Goal: Task Accomplishment & Management: Use online tool/utility

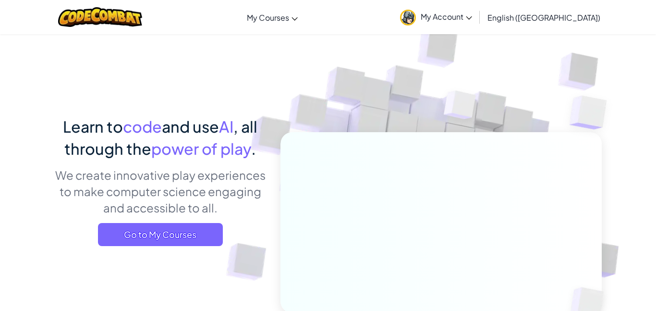
click at [477, 24] on link "My Account" at bounding box center [436, 17] width 82 height 30
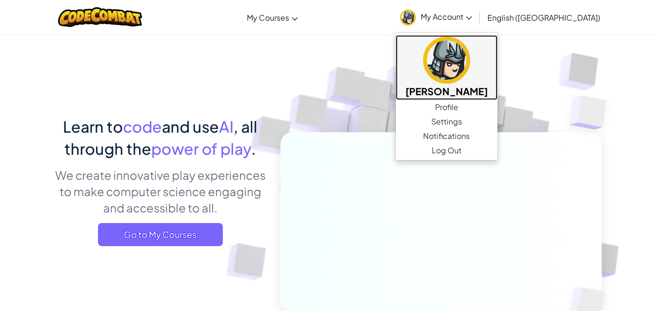
click at [474, 94] on h5 "[PERSON_NAME]" at bounding box center [446, 91] width 83 height 15
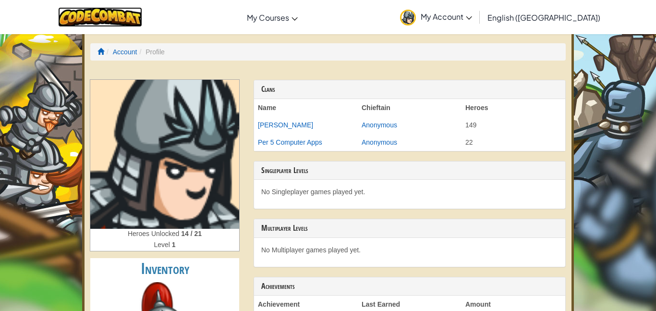
click at [121, 11] on img at bounding box center [100, 17] width 84 height 20
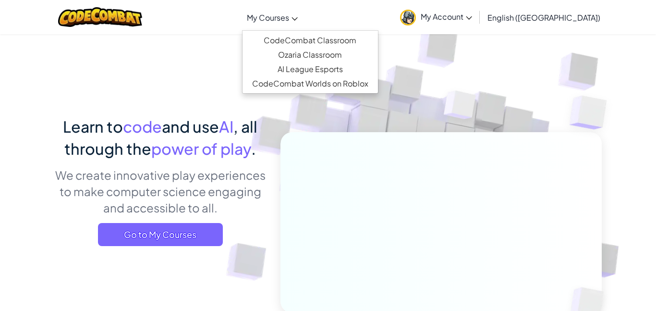
click at [289, 19] on span "My Courses" at bounding box center [268, 17] width 42 height 10
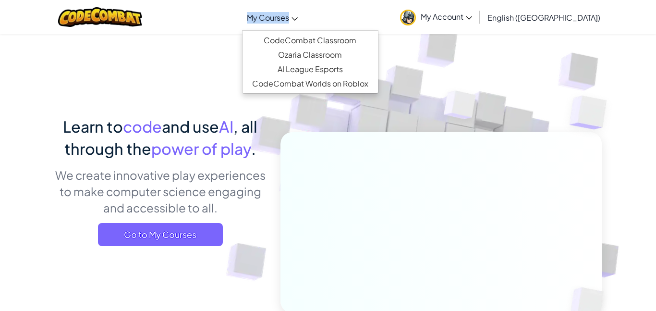
click at [289, 19] on span "My Courses" at bounding box center [268, 17] width 42 height 10
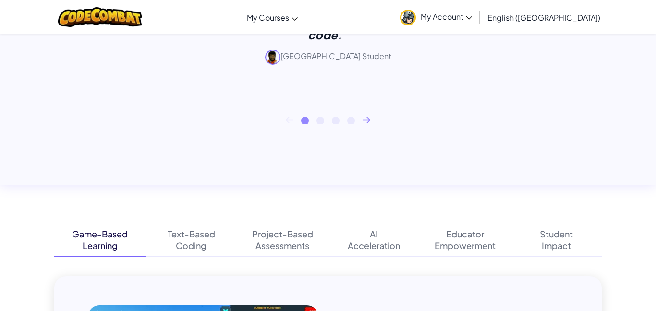
scroll to position [459, 0]
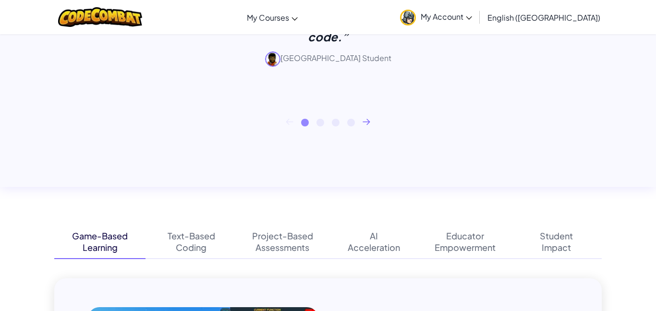
click at [472, 20] on span "My Account" at bounding box center [446, 17] width 51 height 10
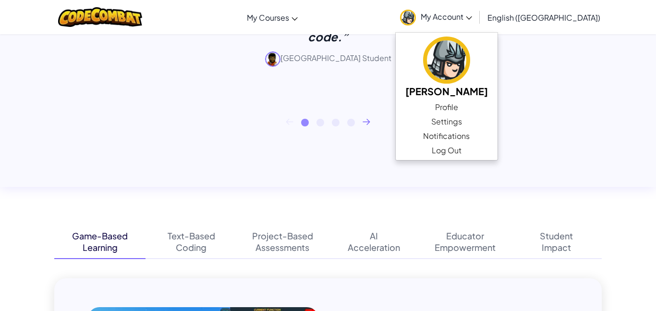
click at [472, 13] on span "My Account" at bounding box center [446, 17] width 51 height 10
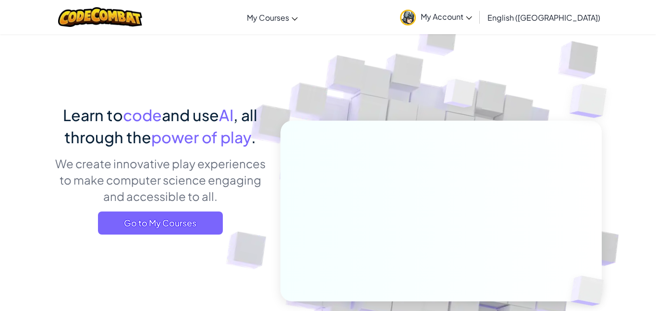
scroll to position [0, 0]
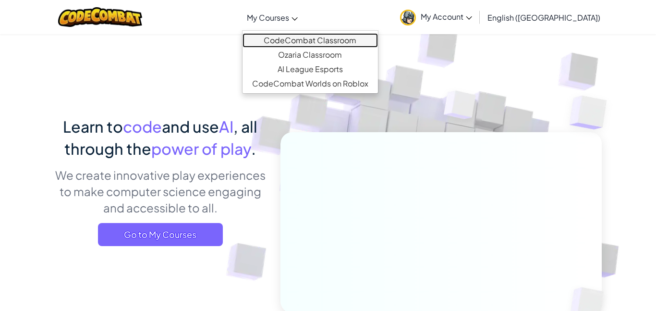
click at [318, 40] on link "CodeCombat Classroom" at bounding box center [310, 40] width 135 height 14
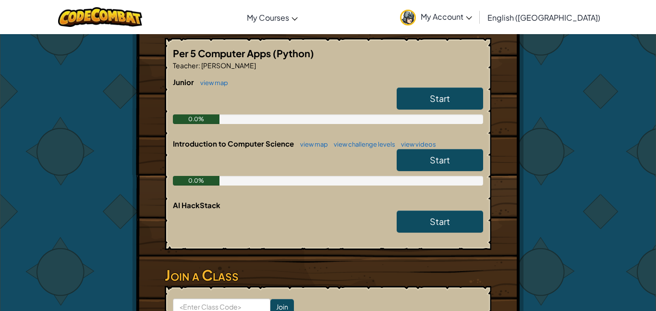
scroll to position [184, 0]
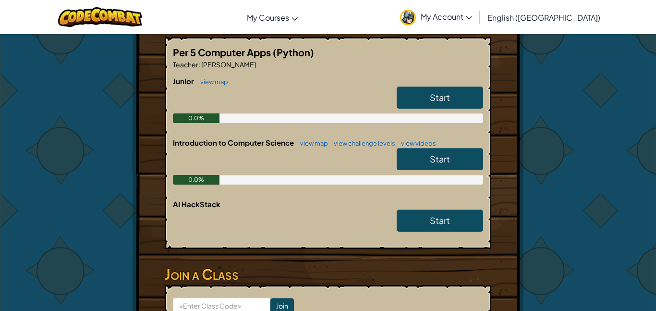
click at [445, 159] on span "Start" at bounding box center [440, 158] width 20 height 11
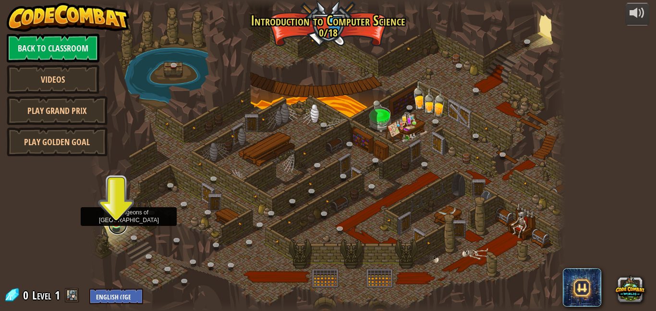
click at [119, 225] on link at bounding box center [117, 224] width 19 height 19
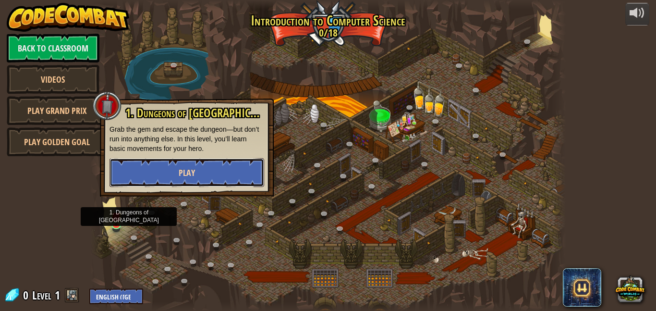
click at [221, 169] on button "Play" at bounding box center [187, 172] width 155 height 29
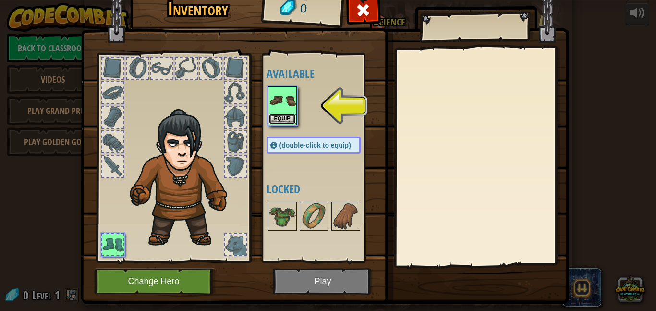
click at [279, 122] on button "Equip" at bounding box center [282, 119] width 27 height 10
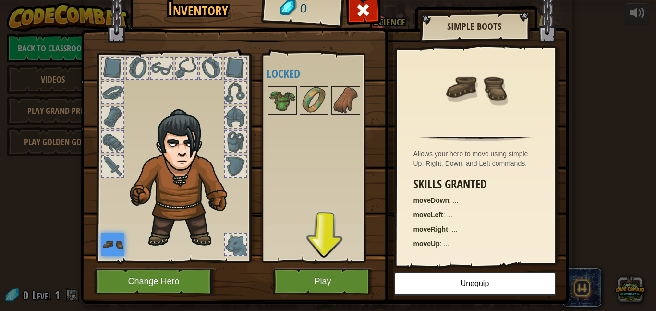
click at [115, 254] on img at bounding box center [112, 244] width 23 height 23
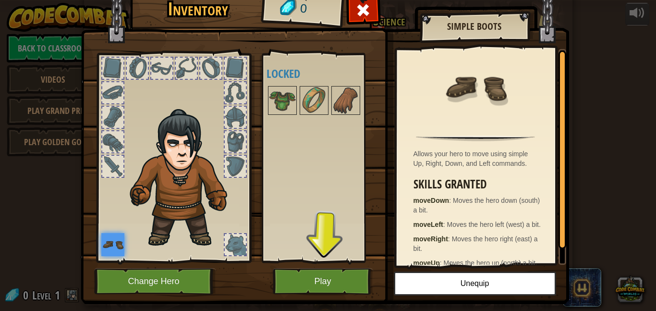
click at [113, 144] on div at bounding box center [112, 141] width 21 height 21
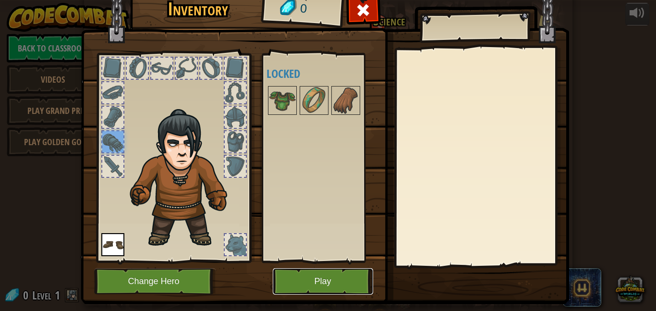
click at [297, 281] on button "Play" at bounding box center [323, 281] width 100 height 26
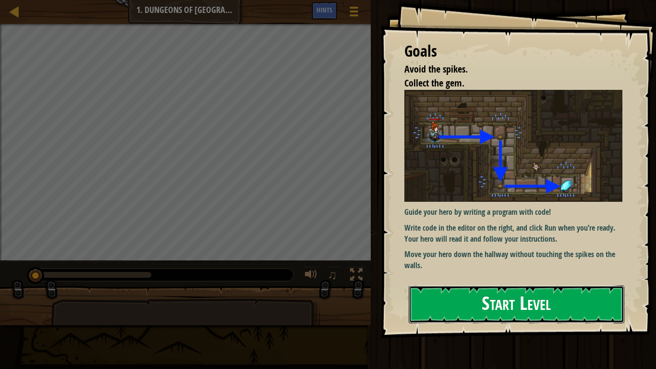
click at [440, 310] on button "Start Level" at bounding box center [517, 304] width 216 height 38
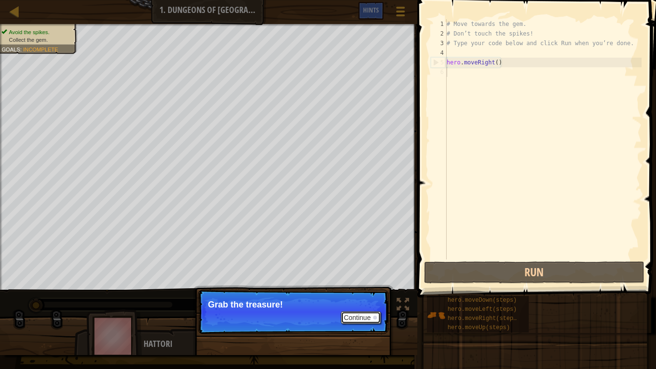
click at [356, 310] on button "Continue" at bounding box center [361, 317] width 40 height 12
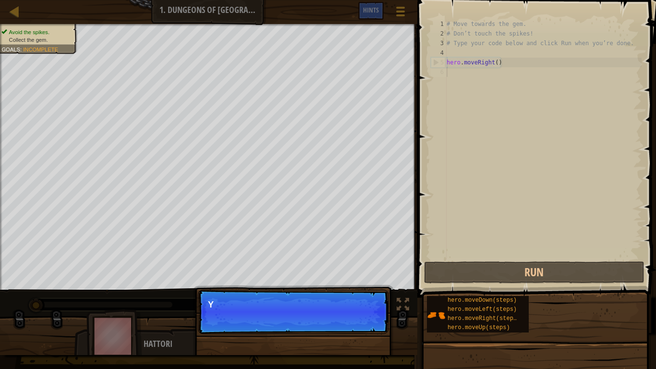
scroll to position [4, 0]
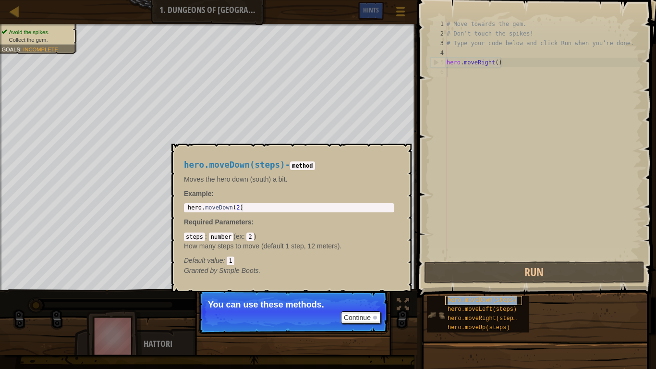
click at [463, 304] on span "hero.moveDown(steps)" at bounding box center [482, 300] width 69 height 7
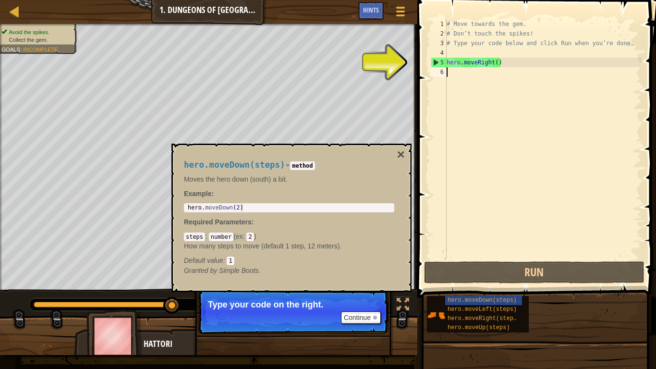
click at [445, 63] on div "5" at bounding box center [438, 63] width 15 height 10
click at [454, 61] on div "# Move towards the gem. # Don’t touch the spikes! # Type your code below and cl…" at bounding box center [543, 148] width 197 height 259
click at [433, 63] on div "5" at bounding box center [438, 63] width 15 height 10
click at [436, 62] on div "5" at bounding box center [438, 63] width 15 height 10
click at [458, 61] on div "# Move towards the gem. # Don’t touch the spikes! # Type your code below and cl…" at bounding box center [543, 148] width 197 height 259
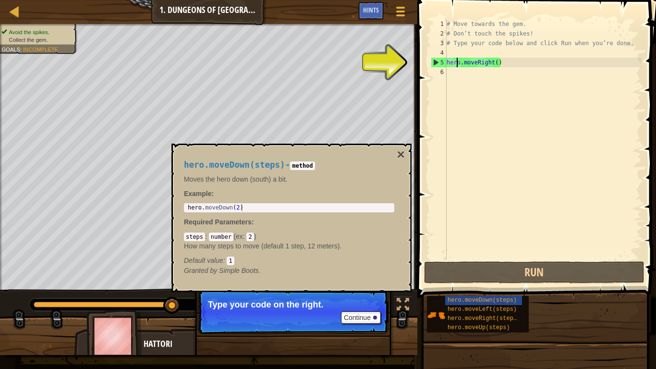
click at [451, 60] on div "# Move towards the gem. # Don’t touch the spikes! # Type your code below and cl…" at bounding box center [543, 148] width 197 height 259
click at [451, 63] on div "# Move towards the gem. # Don’t touch the spikes! # Type your code below and cl…" at bounding box center [543, 148] width 197 height 259
click at [502, 59] on div "# Move towards the gem. # Don’t touch the spikes! # Type your code below and cl…" at bounding box center [543, 148] width 197 height 259
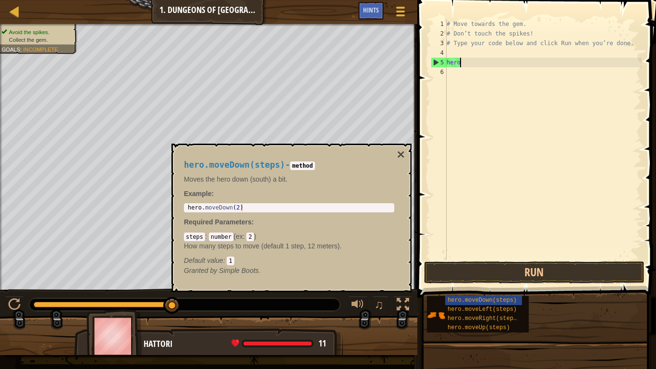
type textarea "h"
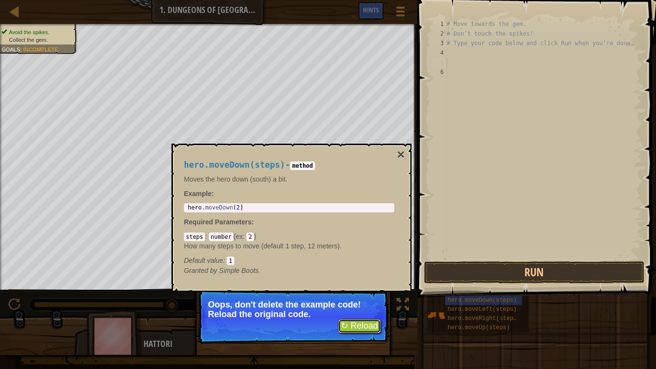
click at [347, 310] on button "↻ Reload" at bounding box center [359, 326] width 43 height 14
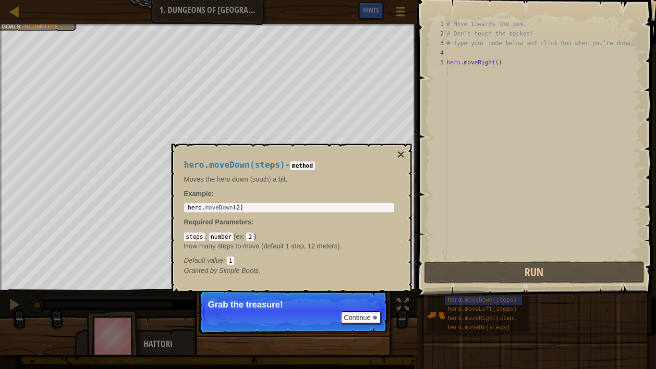
click at [284, 310] on p "Continue Grab the treasure!" at bounding box center [293, 312] width 191 height 44
click at [350, 310] on button "Continue" at bounding box center [361, 317] width 40 height 12
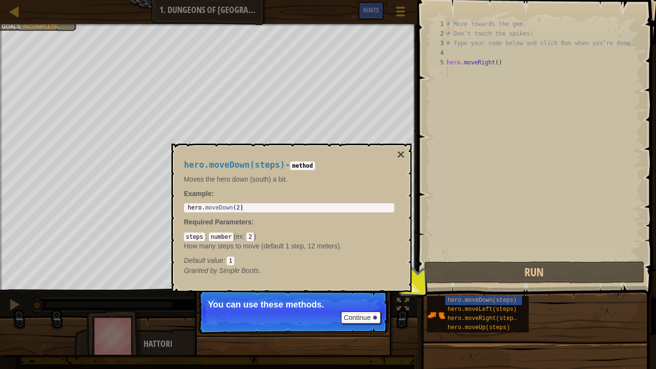
click at [372, 310] on p "Continue You can use these methods." at bounding box center [293, 312] width 191 height 44
click at [366, 310] on button "Continue" at bounding box center [361, 317] width 40 height 12
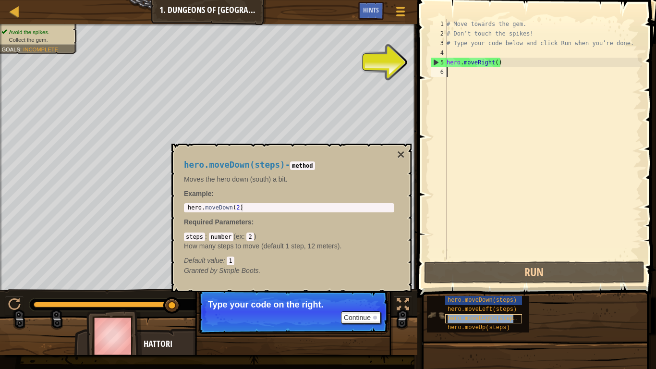
click at [476, 310] on span "hero.moveRight(steps)" at bounding box center [484, 318] width 73 height 7
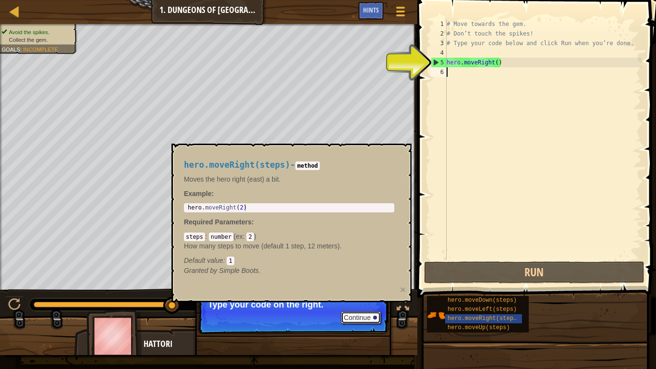
click at [367, 310] on button "Continue" at bounding box center [361, 317] width 40 height 12
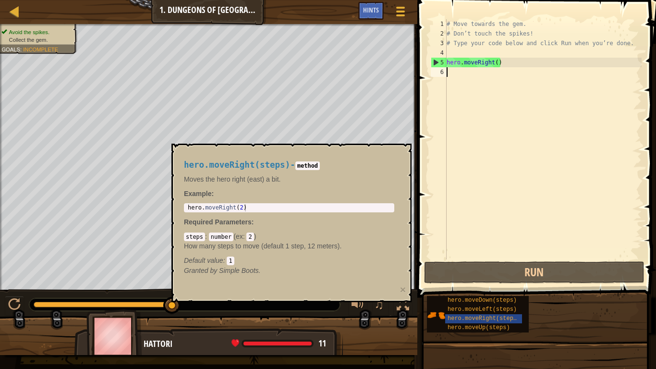
type textarea "h"
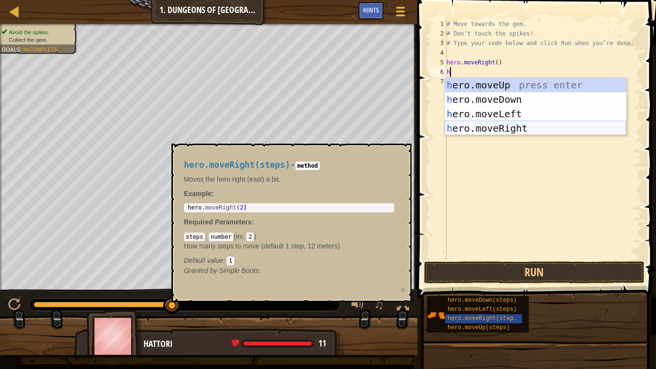
click at [522, 129] on div "h ero.moveUp press enter h ero.moveDown press enter h ero.moveLeft press enter …" at bounding box center [536, 121] width 182 height 86
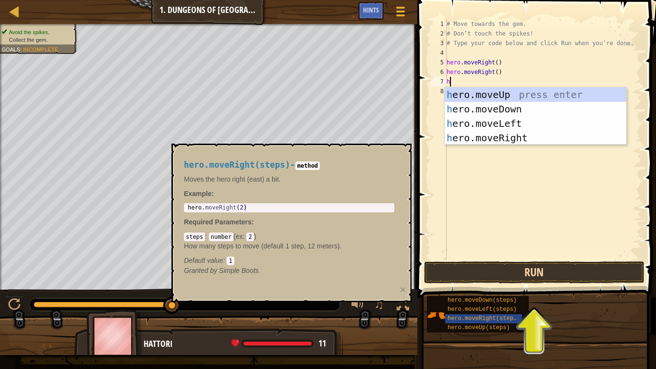
type textarea "h"
click at [542, 269] on button "Run" at bounding box center [534, 272] width 220 height 22
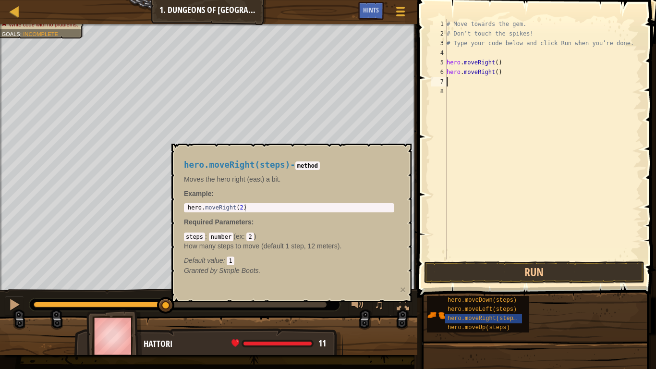
type textarea "h"
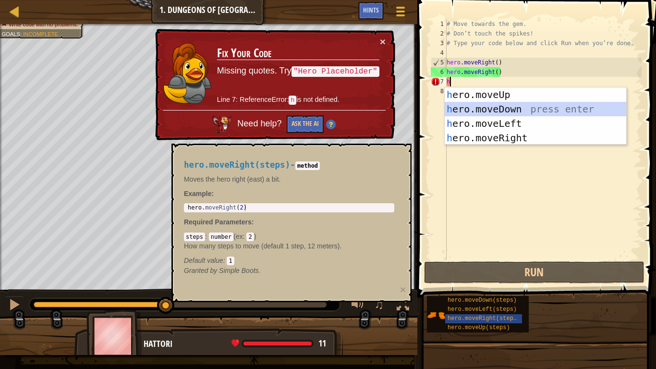
click at [475, 106] on div "h ero.moveUp press enter h ero.moveDown press enter h ero.moveLeft press enter …" at bounding box center [536, 130] width 182 height 86
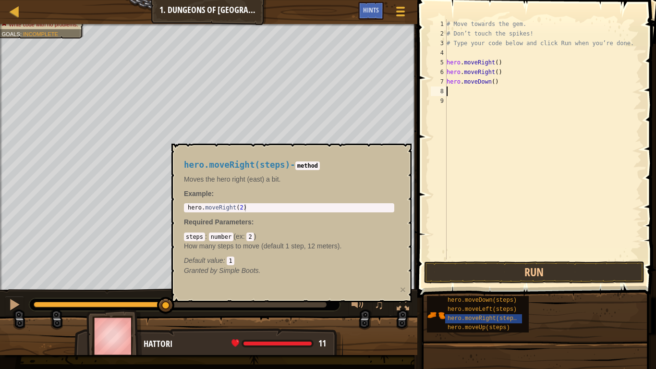
type textarea "h"
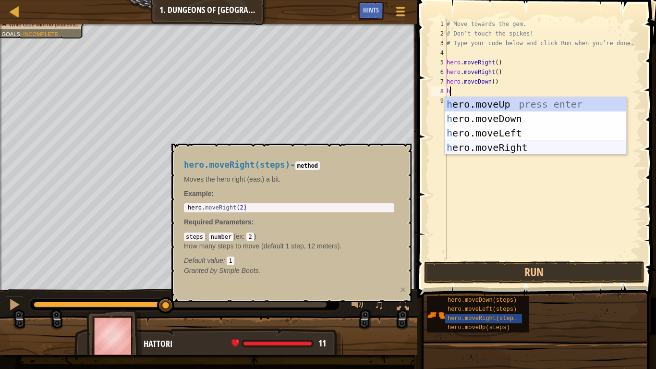
click at [506, 145] on div "h ero.moveUp press enter h ero.moveDown press enter h ero.moveLeft press enter …" at bounding box center [536, 140] width 182 height 86
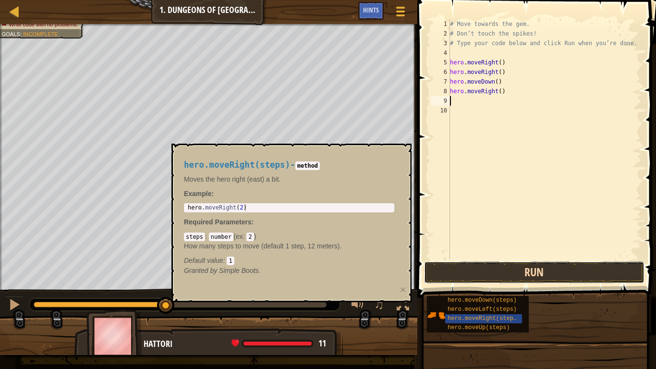
click at [461, 261] on button "Run" at bounding box center [534, 272] width 220 height 22
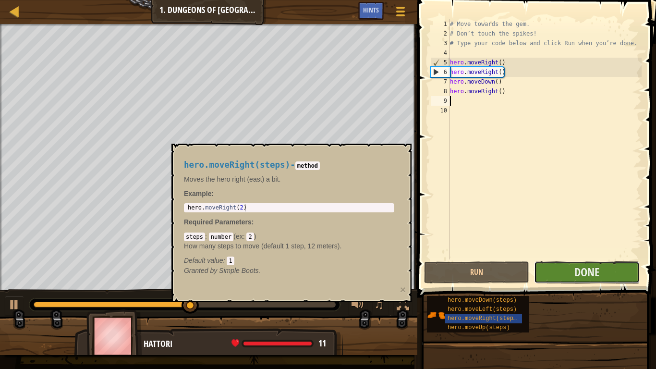
click at [541, 274] on button "Done" at bounding box center [586, 272] width 105 height 22
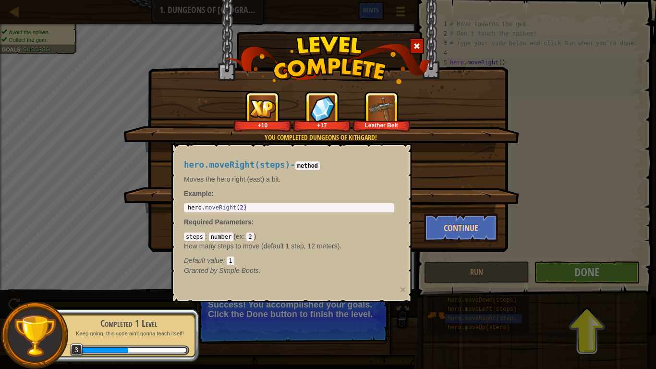
click at [582, 270] on div "You completed Dungeons of Kithgard! +10 +17 Leather Belt Clean code: no code er…" at bounding box center [328, 184] width 656 height 369
click at [480, 243] on div "You completed Dungeons of Kithgard! +10 +17 Leather Belt Clean code: no code er…" at bounding box center [328, 126] width 360 height 252
click at [469, 232] on button "Continue" at bounding box center [461, 227] width 74 height 29
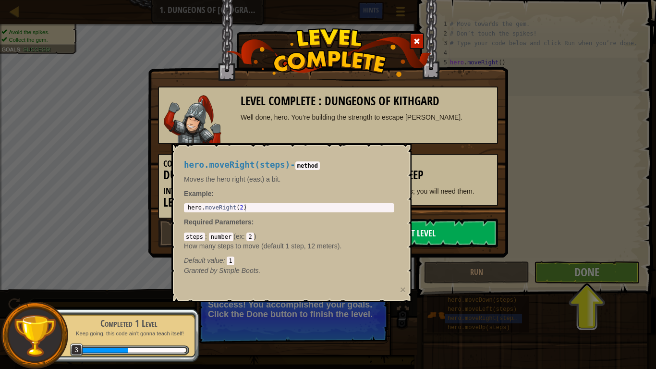
click at [474, 234] on link "Next Level" at bounding box center [416, 233] width 163 height 29
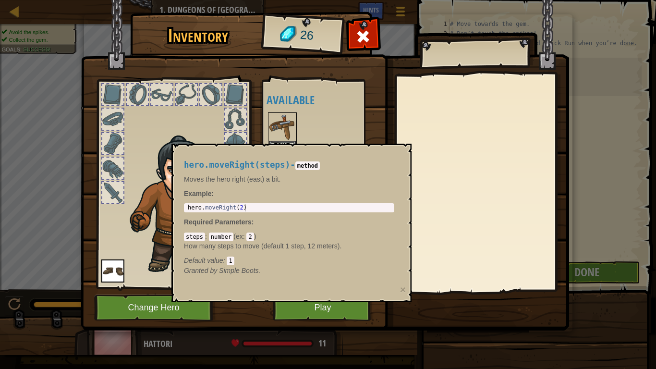
click at [347, 267] on p "Granted by Simple Boots." at bounding box center [289, 271] width 210 height 10
click at [275, 115] on img at bounding box center [282, 126] width 27 height 27
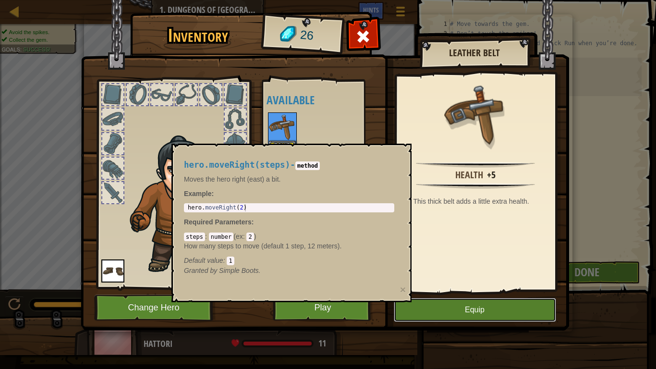
click at [495, 310] on button "Equip" at bounding box center [475, 310] width 162 height 24
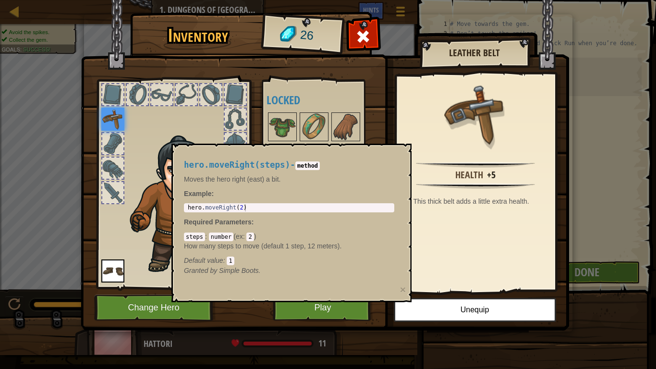
click at [105, 117] on img at bounding box center [112, 119] width 23 height 23
click at [115, 123] on img at bounding box center [112, 119] width 23 height 23
click at [111, 120] on img at bounding box center [112, 119] width 23 height 23
click at [116, 121] on img at bounding box center [112, 119] width 23 height 23
click at [358, 202] on div "hero.moveRight(steps) - method Moves the hero right (east) a bit. Example : 1 h…" at bounding box center [289, 217] width 224 height 133
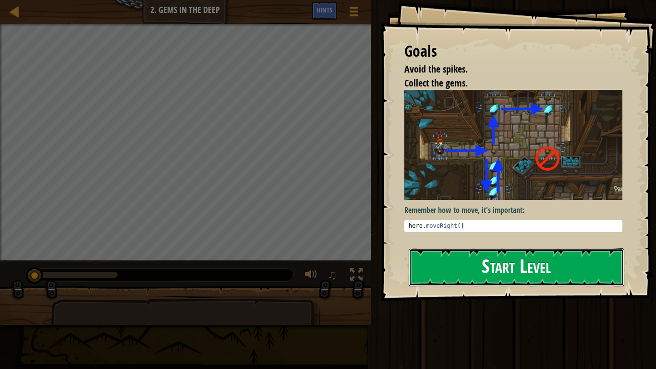
click at [454, 263] on button "Start Level" at bounding box center [517, 267] width 216 height 38
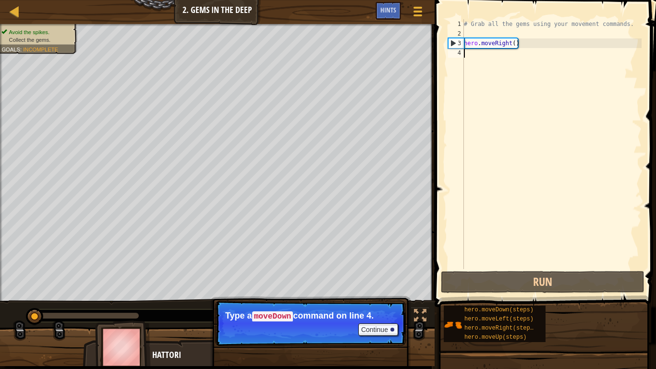
type textarea "m"
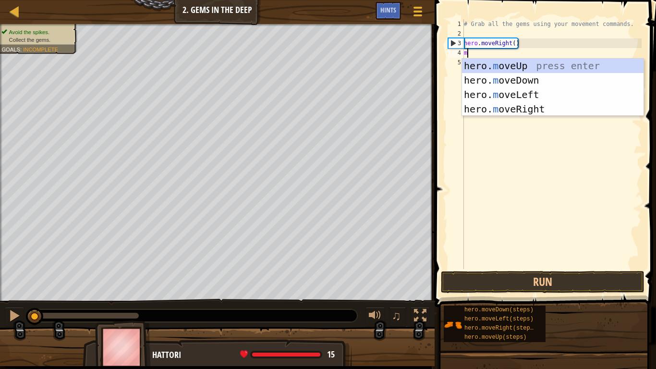
scroll to position [4, 0]
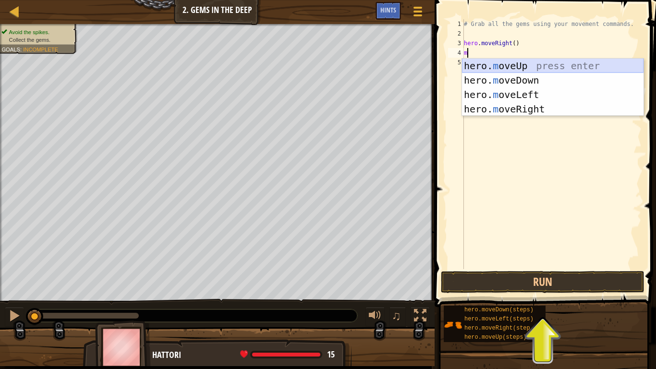
click at [530, 65] on div "hero. m oveUp press enter hero. m oveDown press enter hero. m oveLeft press ent…" at bounding box center [553, 102] width 182 height 86
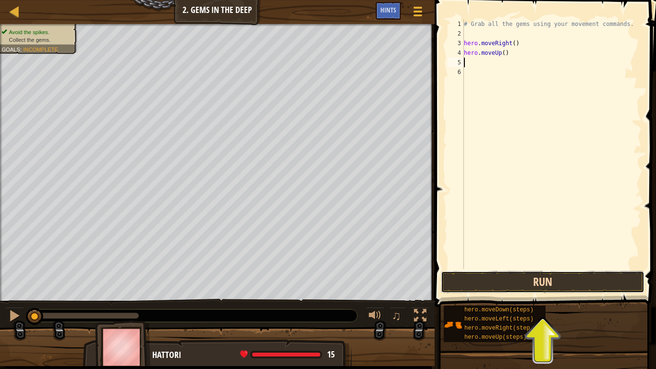
click at [495, 283] on button "Run" at bounding box center [543, 282] width 204 height 22
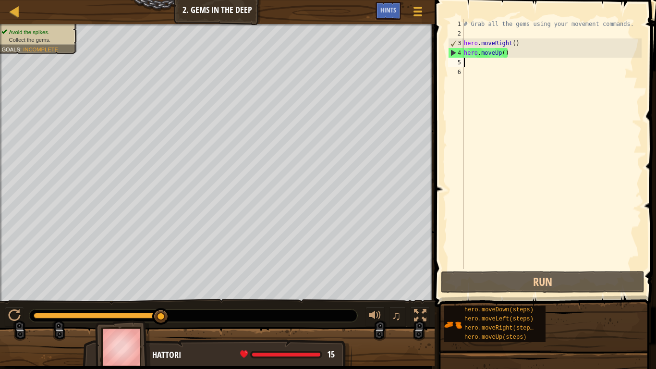
click at [545, 70] on div "# Grab all the gems using your movement commands. hero . moveRight ( ) hero . m…" at bounding box center [552, 153] width 180 height 269
click at [538, 64] on div "# Grab all the gems using your movement commands. hero . moveRight ( ) hero . m…" at bounding box center [552, 153] width 180 height 269
type textarea "h"
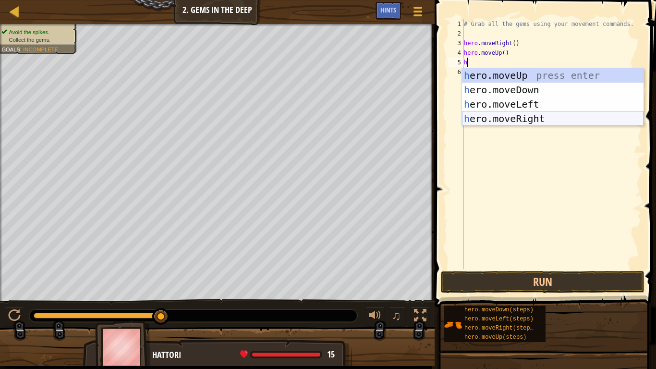
click at [559, 118] on div "h ero.moveUp press enter h ero.moveDown press enter h ero.moveLeft press enter …" at bounding box center [553, 111] width 182 height 86
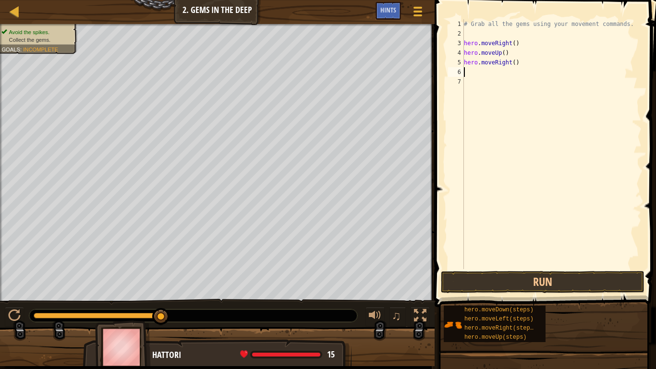
type textarea "h"
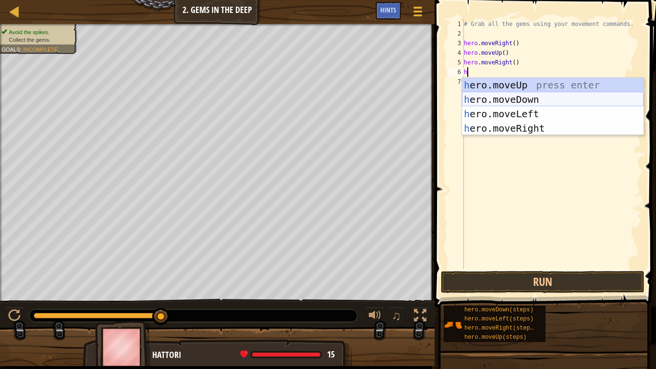
click at [517, 102] on div "h ero.moveUp press enter h ero.moveDown press enter h ero.moveLeft press enter …" at bounding box center [553, 121] width 182 height 86
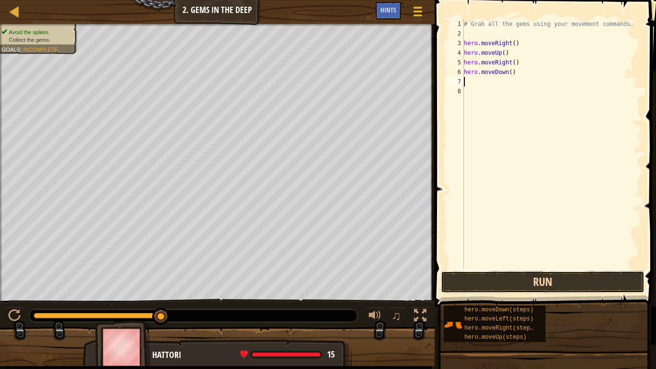
click at [553, 278] on button "Run" at bounding box center [543, 282] width 204 height 22
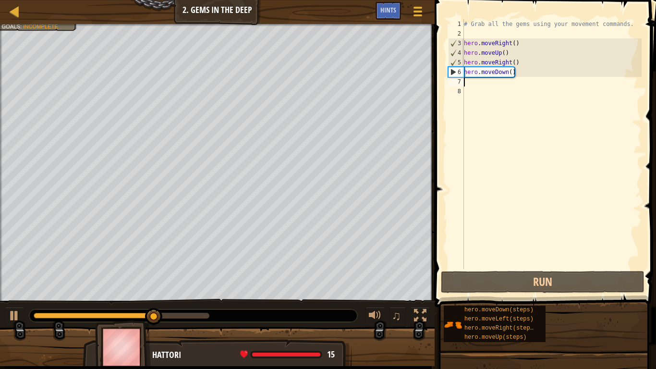
type textarea "h"
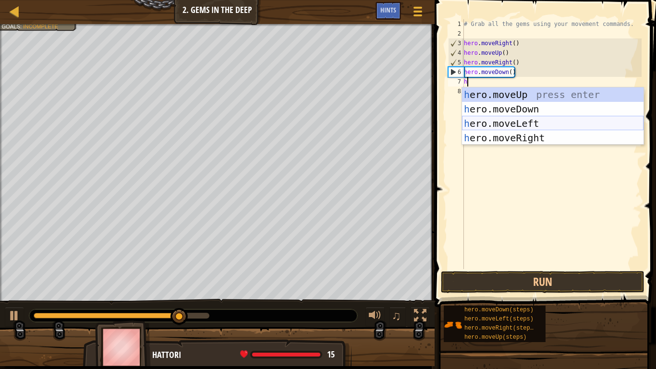
click at [531, 120] on div "h ero.moveUp press enter h ero.moveDown press enter h ero.moveLeft press enter …" at bounding box center [553, 130] width 182 height 86
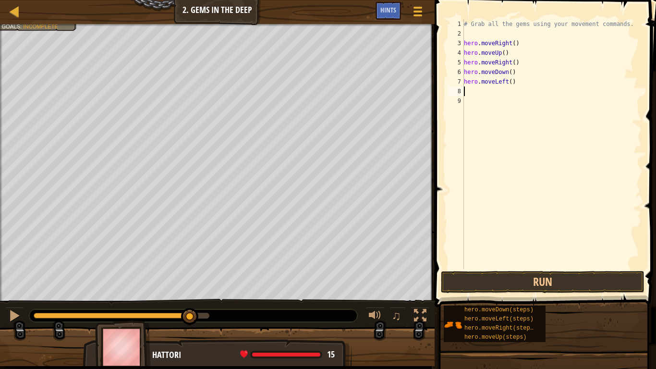
type textarea "h"
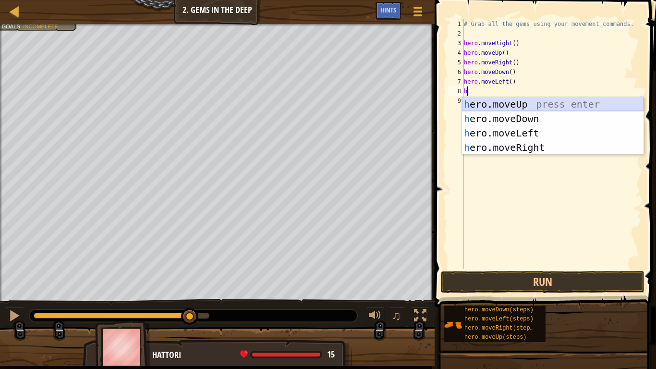
click at [501, 116] on div "h ero.moveUp press enter h ero.moveDown press enter h ero.moveLeft press enter …" at bounding box center [553, 140] width 182 height 86
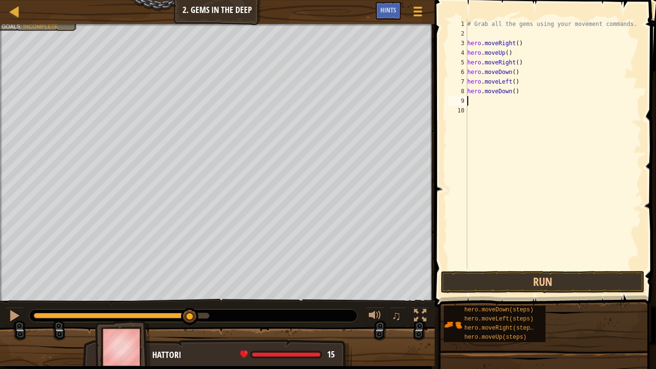
click at [495, 294] on span at bounding box center [546, 139] width 229 height 335
click at [488, 284] on button "Run" at bounding box center [543, 282] width 204 height 22
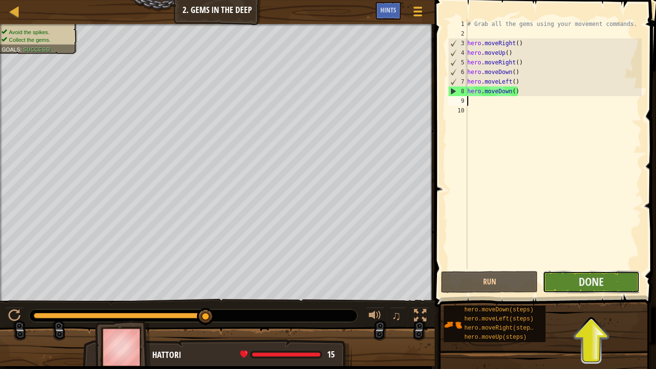
click at [592, 290] on button "Done" at bounding box center [591, 282] width 97 height 22
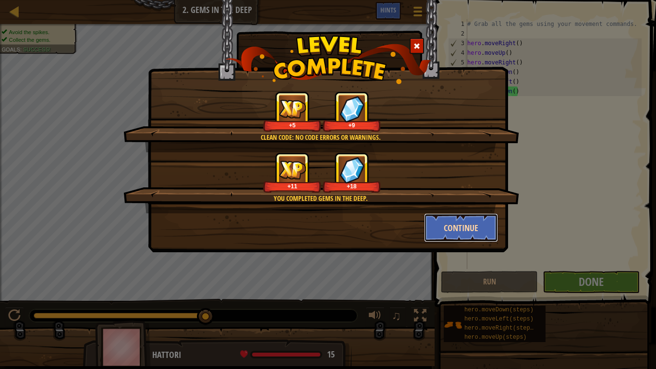
click at [468, 225] on button "Continue" at bounding box center [461, 227] width 74 height 29
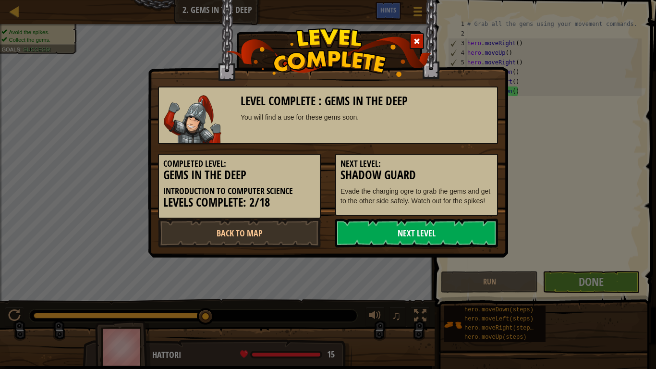
click at [409, 235] on link "Next Level" at bounding box center [416, 233] width 163 height 29
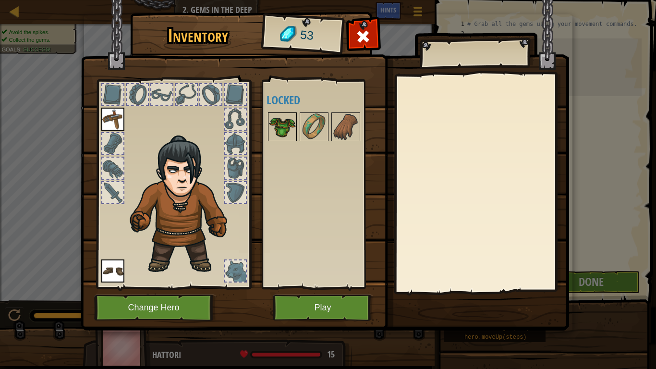
click at [279, 122] on img at bounding box center [282, 126] width 27 height 27
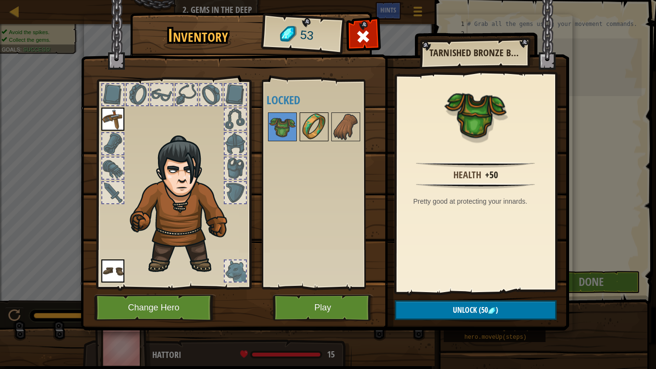
click at [314, 122] on img at bounding box center [314, 126] width 27 height 27
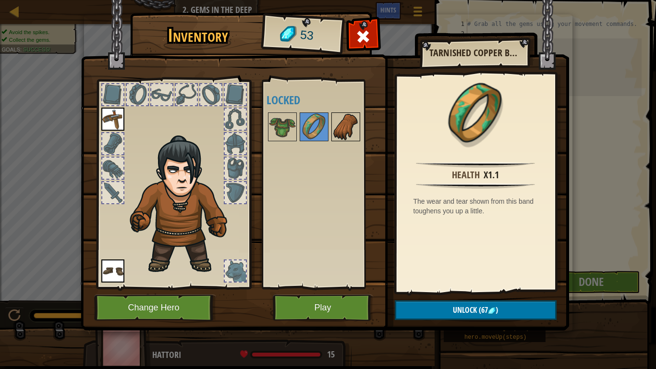
click at [341, 124] on img at bounding box center [345, 126] width 27 height 27
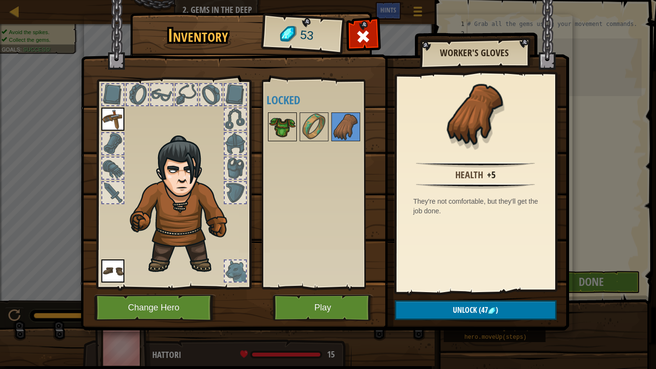
click at [280, 119] on img at bounding box center [282, 126] width 27 height 27
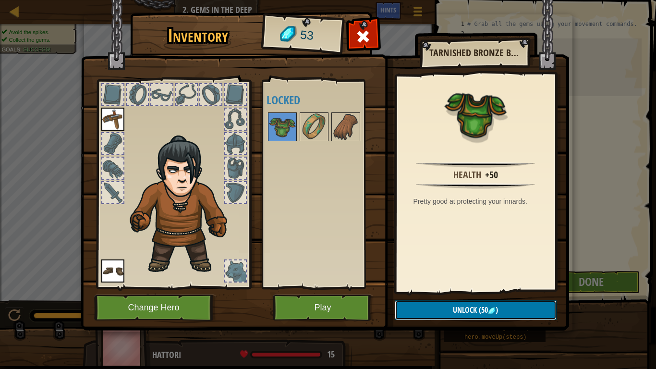
click at [439, 310] on button "Unlock (50 )" at bounding box center [476, 310] width 162 height 20
click at [475, 309] on button "Confirm" at bounding box center [476, 310] width 162 height 20
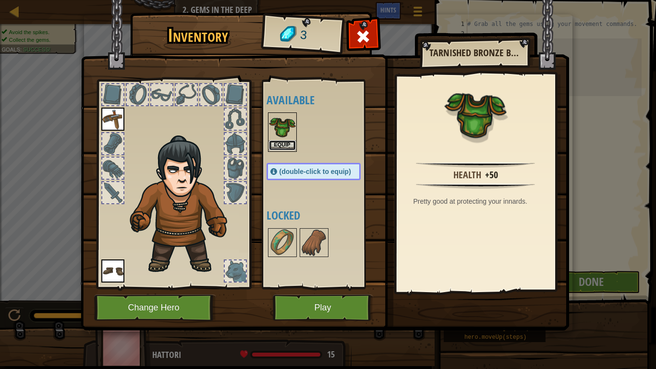
click at [280, 143] on button "Equip" at bounding box center [282, 145] width 27 height 10
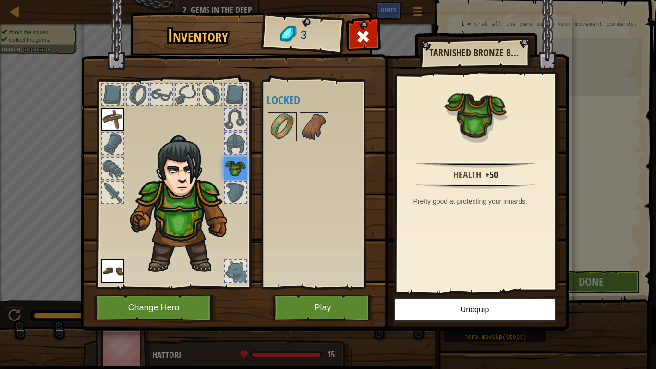
click at [100, 118] on div at bounding box center [173, 181] width 158 height 216
click at [105, 121] on img at bounding box center [112, 119] width 23 height 23
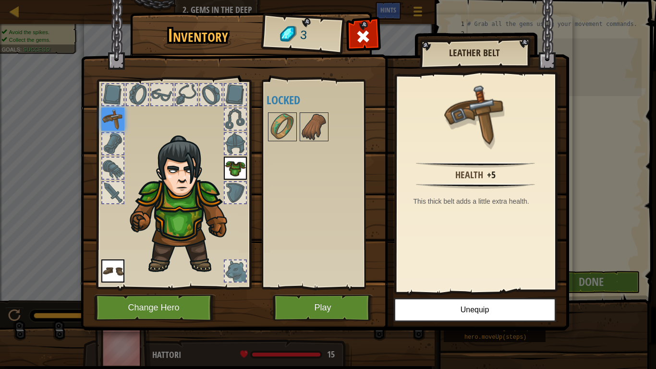
click at [237, 140] on div at bounding box center [235, 143] width 21 height 21
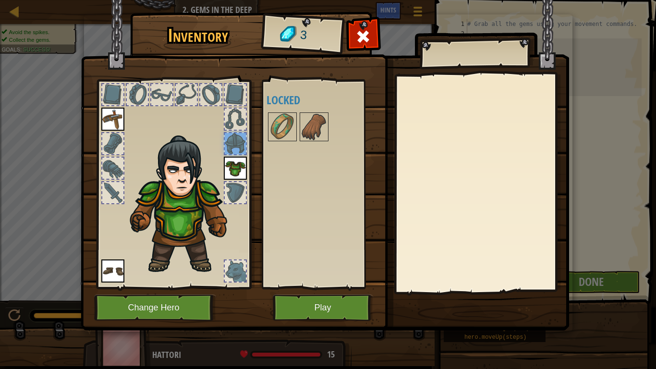
click at [109, 124] on img at bounding box center [112, 119] width 23 height 23
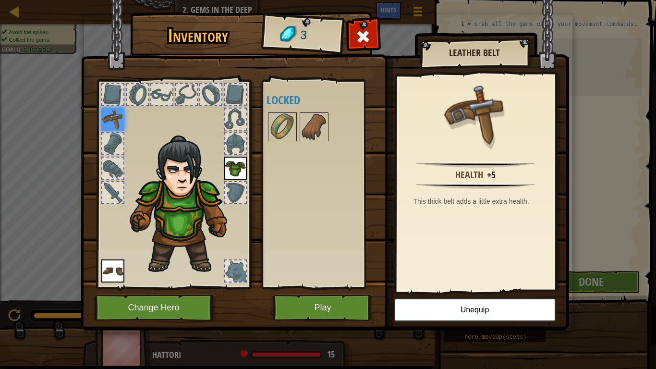
click at [114, 273] on img at bounding box center [112, 270] width 23 height 23
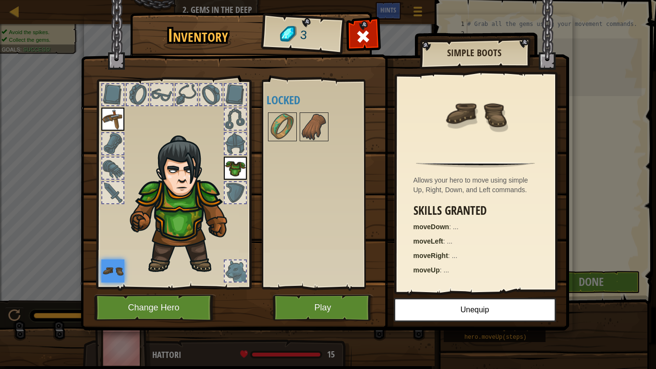
click at [104, 122] on img at bounding box center [112, 119] width 23 height 23
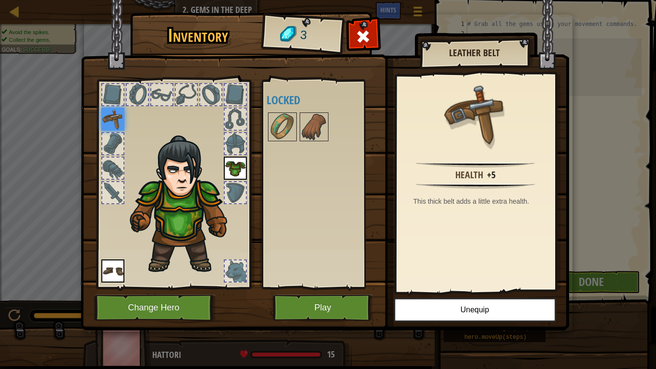
click at [114, 236] on div at bounding box center [173, 181] width 158 height 216
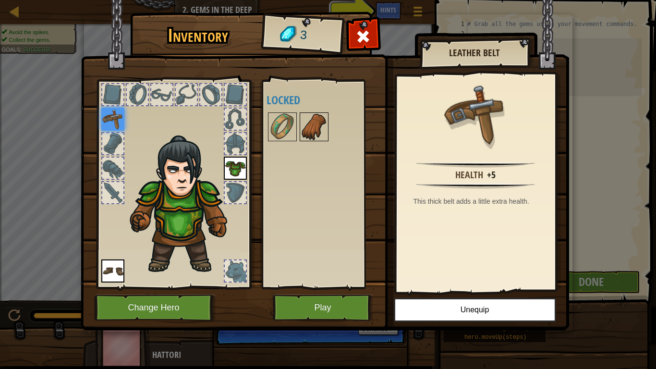
click at [307, 127] on img at bounding box center [314, 126] width 27 height 27
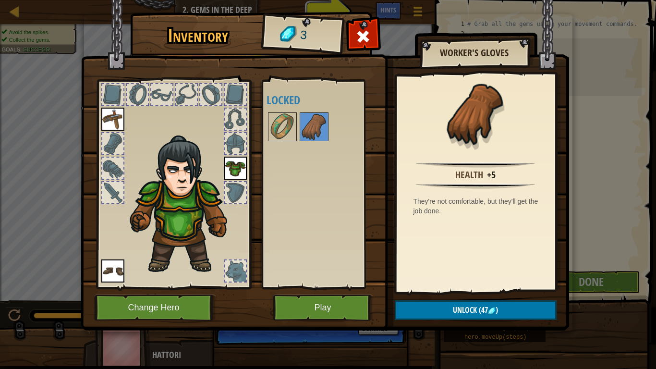
click at [161, 90] on div at bounding box center [161, 94] width 21 height 21
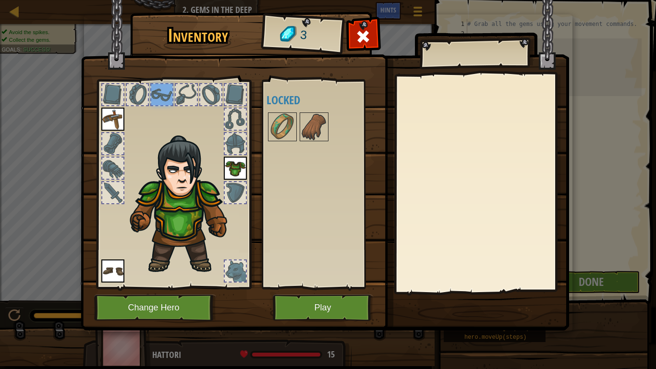
click at [227, 114] on div at bounding box center [235, 119] width 21 height 21
click at [325, 306] on button "Play" at bounding box center [323, 307] width 100 height 26
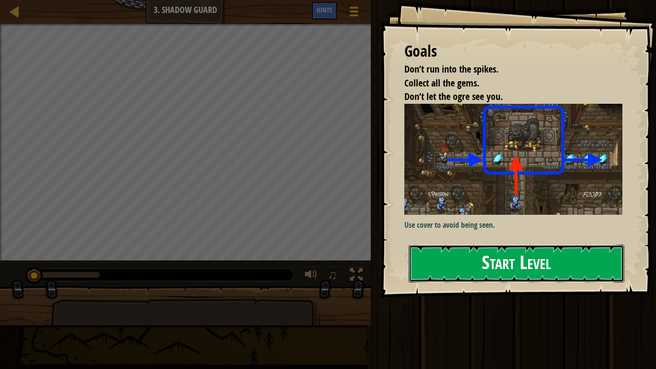
click at [437, 248] on button "Start Level" at bounding box center [517, 263] width 216 height 38
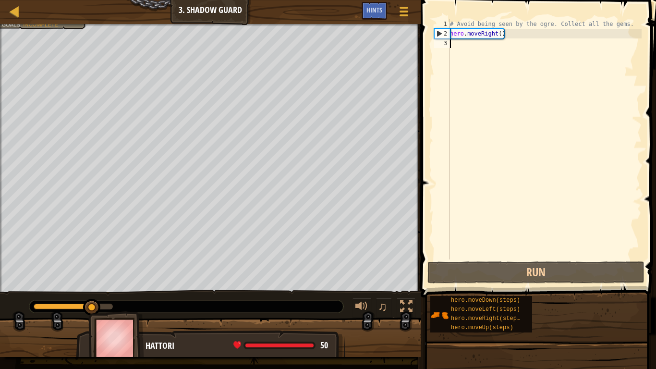
type textarea "m"
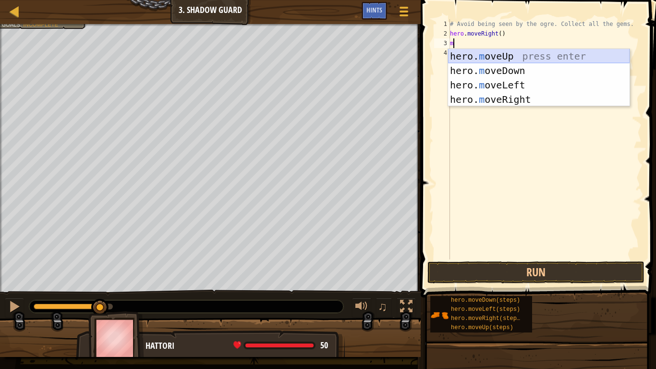
click at [536, 57] on div "hero. m oveUp press enter hero. m oveDown press enter hero. m oveLeft press ent…" at bounding box center [539, 92] width 182 height 86
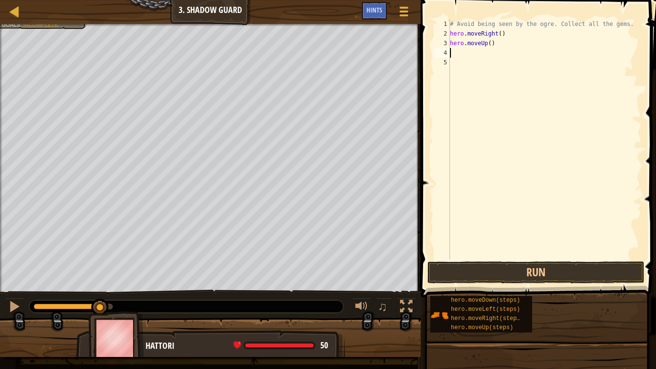
type textarea "m"
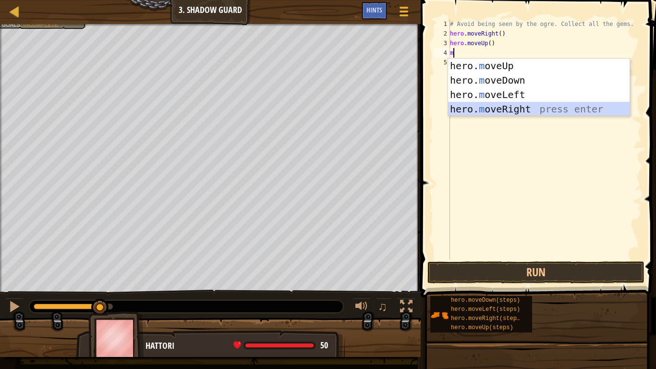
click at [531, 106] on div "hero. m oveUp press enter hero. m oveDown press enter hero. m oveLeft press ent…" at bounding box center [539, 102] width 182 height 86
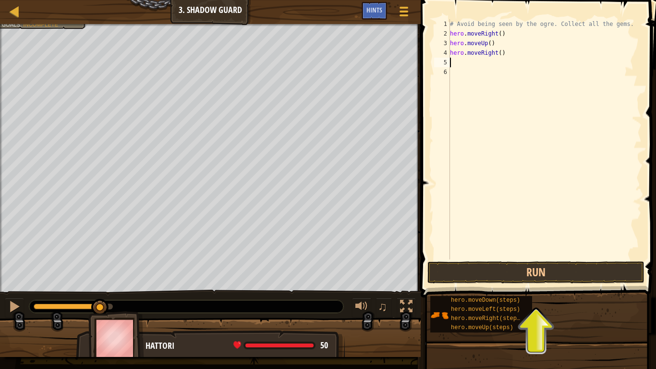
type textarea "m"
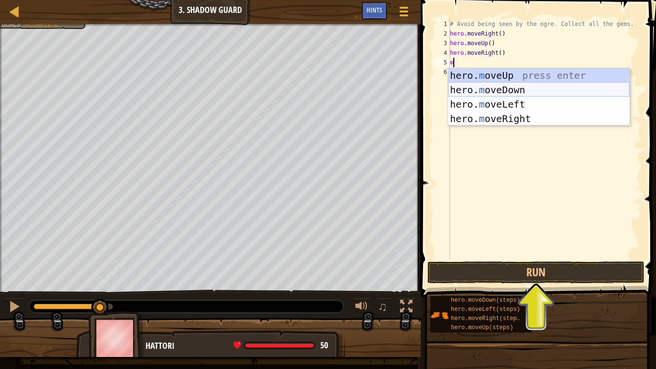
click at [503, 92] on div "hero. m oveUp press enter hero. m oveDown press enter hero. m oveLeft press ent…" at bounding box center [539, 111] width 182 height 86
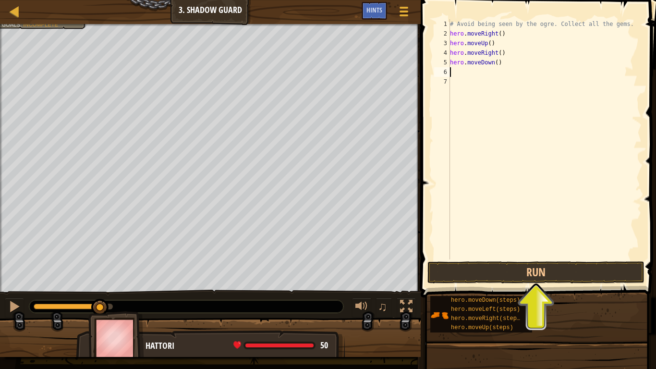
type textarea "m"
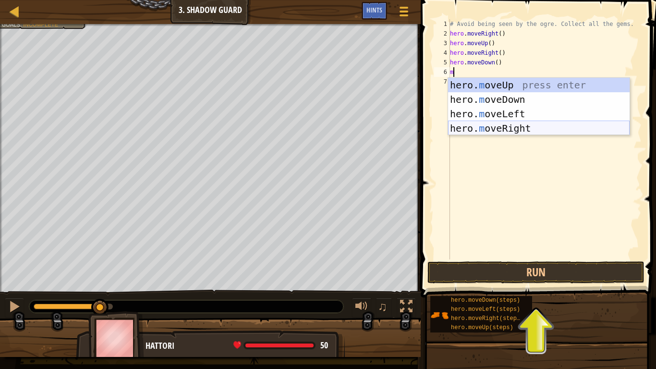
click at [521, 133] on div "hero. m oveUp press enter hero. m oveDown press enter hero. m oveLeft press ent…" at bounding box center [539, 121] width 182 height 86
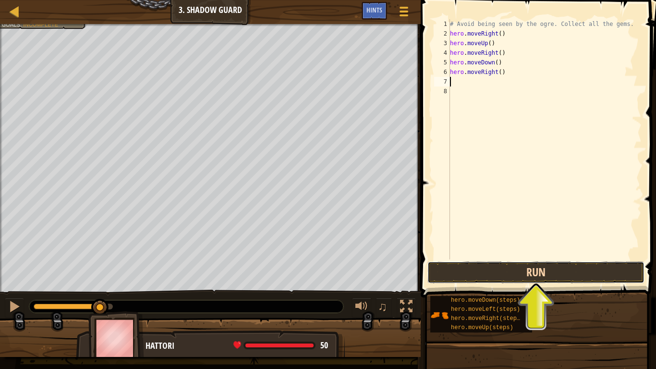
click at [546, 270] on button "Run" at bounding box center [535, 272] width 217 height 22
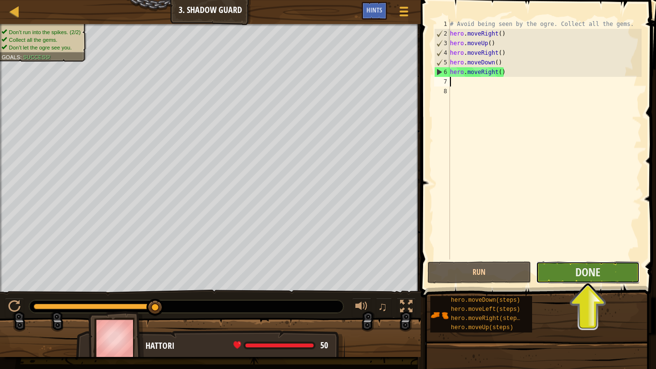
click at [582, 282] on button "Done" at bounding box center [588, 272] width 104 height 22
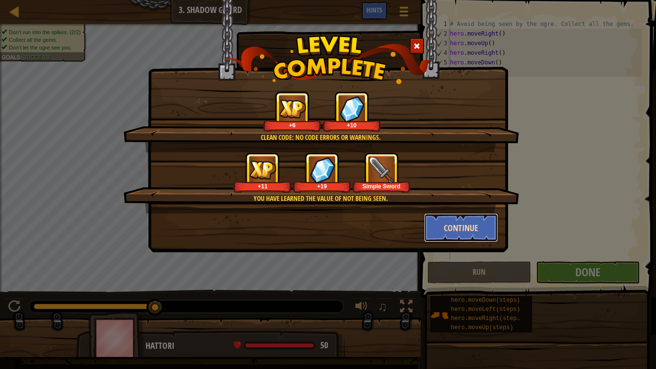
click at [454, 227] on button "Continue" at bounding box center [461, 227] width 74 height 29
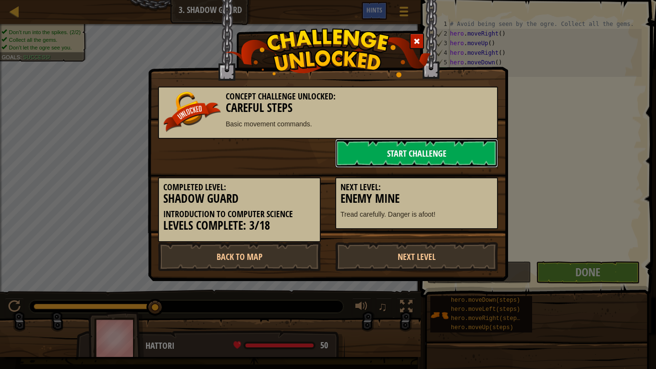
click at [408, 159] on link "Start Challenge" at bounding box center [416, 153] width 163 height 29
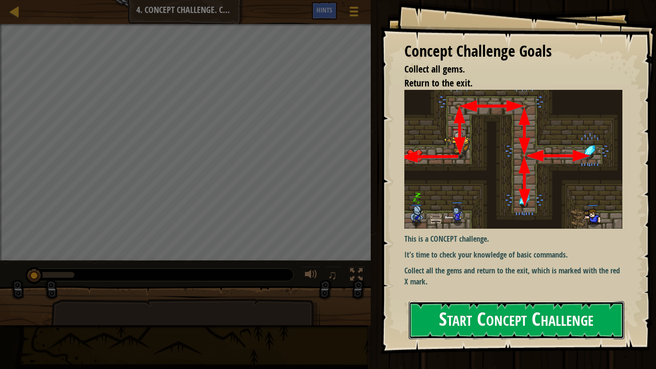
click at [445, 310] on button "Start Concept Challenge" at bounding box center [517, 320] width 216 height 38
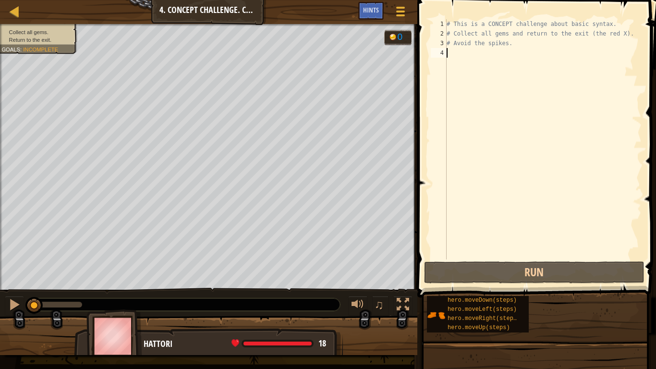
type textarea "m"
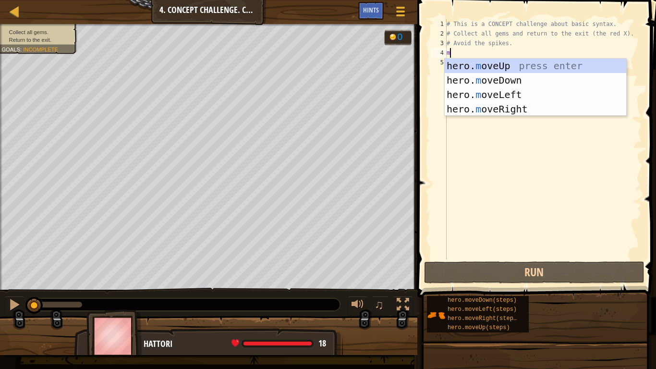
scroll to position [4, 0]
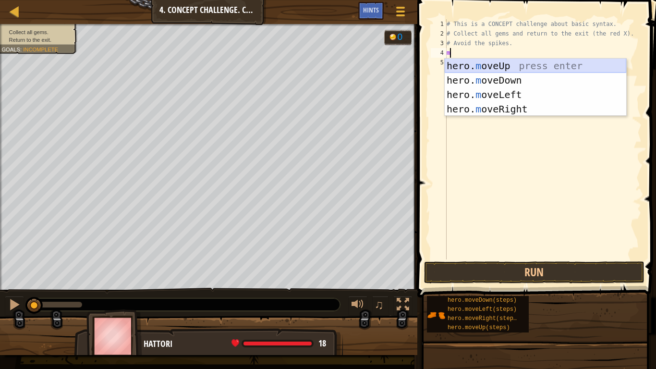
click at [513, 67] on div "hero. m oveUp press enter hero. m oveDown press enter hero. m oveLeft press ent…" at bounding box center [536, 102] width 182 height 86
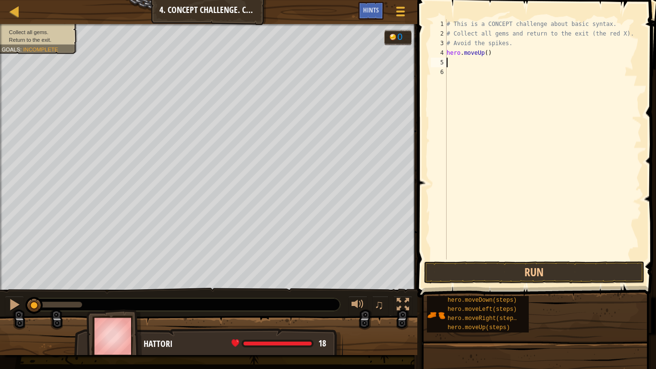
type textarea "m"
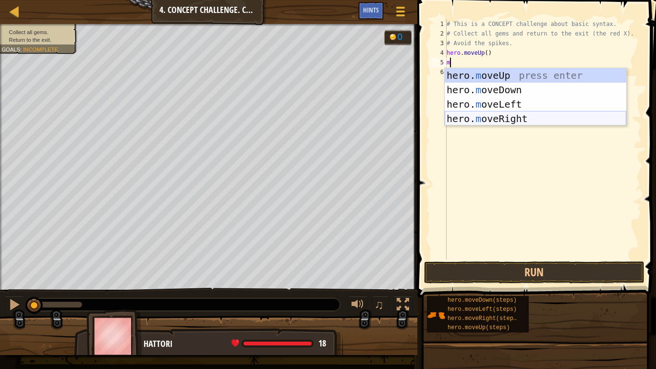
click at [519, 117] on div "hero. m oveUp press enter hero. m oveDown press enter hero. m oveLeft press ent…" at bounding box center [536, 111] width 182 height 86
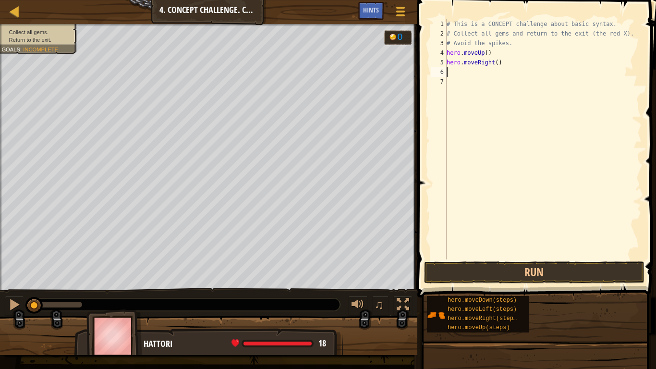
type textarea "m"
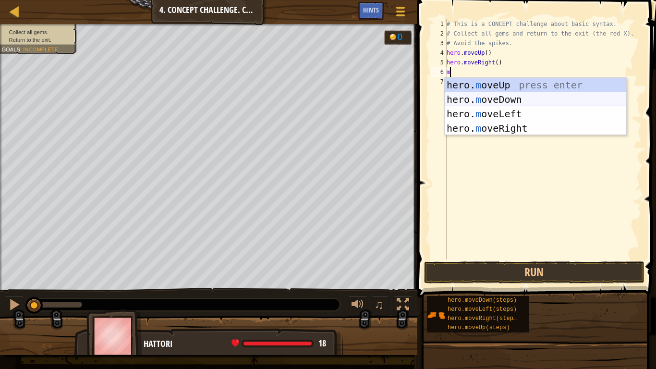
click at [503, 99] on div "hero. m oveUp press enter hero. m oveDown press enter hero. m oveLeft press ent…" at bounding box center [536, 121] width 182 height 86
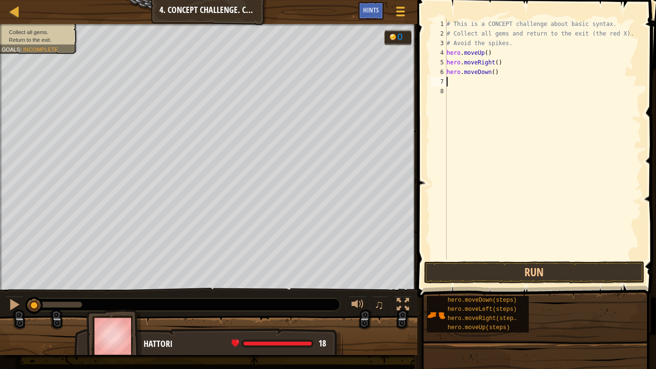
type textarea "m"
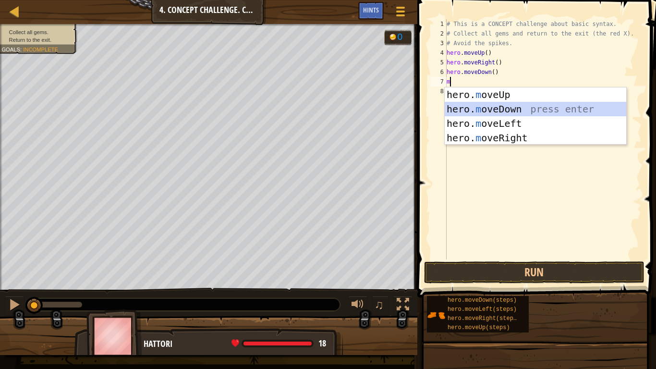
click at [494, 104] on div "hero. m oveUp press enter hero. m oveDown press enter hero. m oveLeft press ent…" at bounding box center [536, 130] width 182 height 86
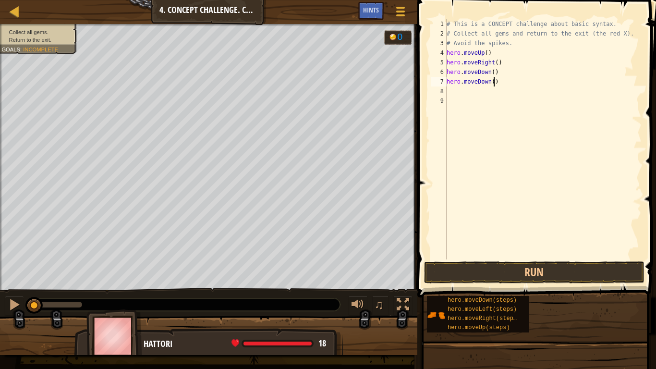
click at [495, 84] on div "# This is a CONCEPT challenge about basic syntax. # Collect all gems and return…" at bounding box center [543, 148] width 197 height 259
click at [499, 80] on div "# This is a CONCEPT challenge about basic syntax. # Collect all gems and return…" at bounding box center [543, 148] width 197 height 259
type textarea "h"
type textarea "m"
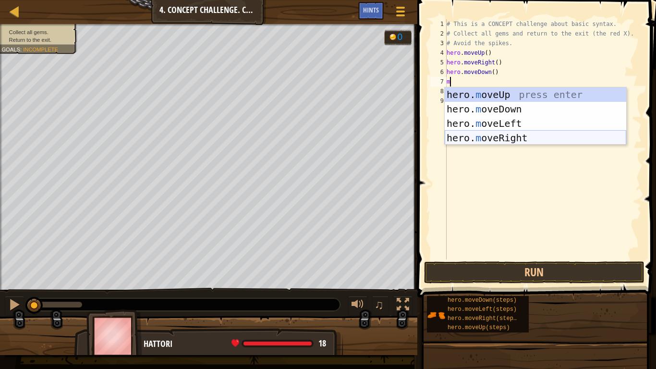
click at [520, 138] on div "hero. m oveUp press enter hero. m oveDown press enter hero. m oveLeft press ent…" at bounding box center [536, 130] width 182 height 86
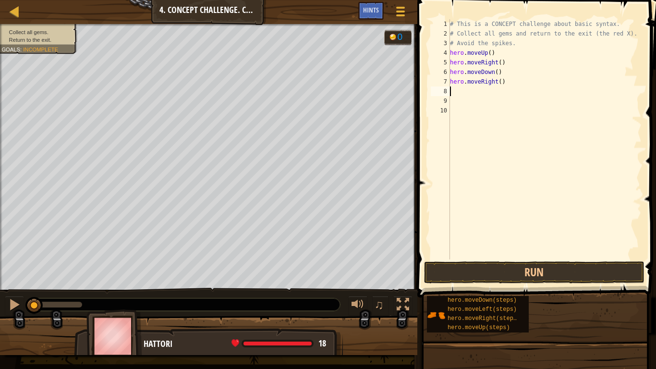
type textarea "m"
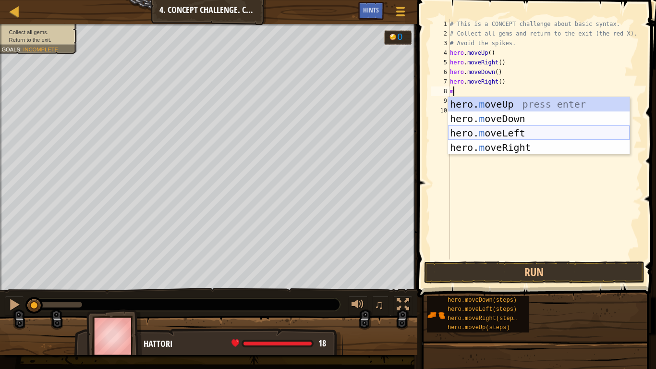
click at [494, 135] on div "hero. m oveUp press enter hero. m oveDown press enter hero. m oveLeft press ent…" at bounding box center [539, 140] width 182 height 86
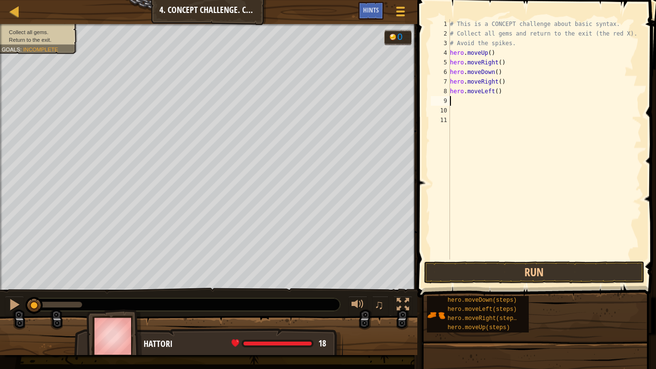
type textarea "m"
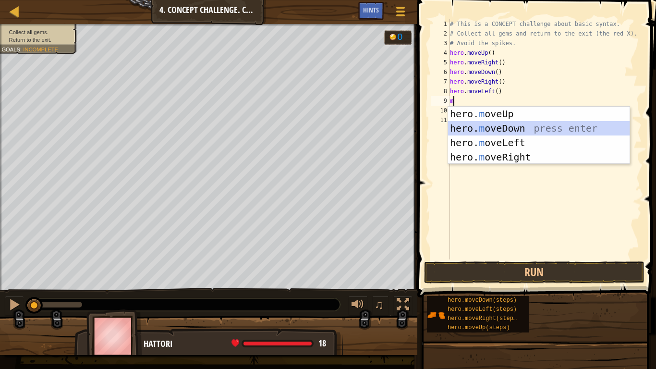
click at [486, 129] on div "hero. m oveUp press enter hero. m oveDown press enter hero. m oveLeft press ent…" at bounding box center [539, 150] width 182 height 86
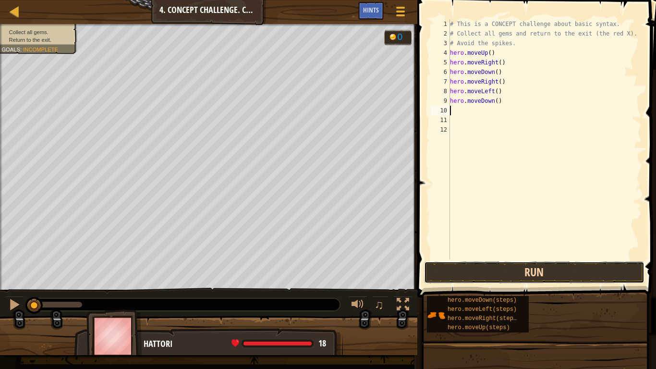
click at [471, 275] on button "Run" at bounding box center [534, 272] width 220 height 22
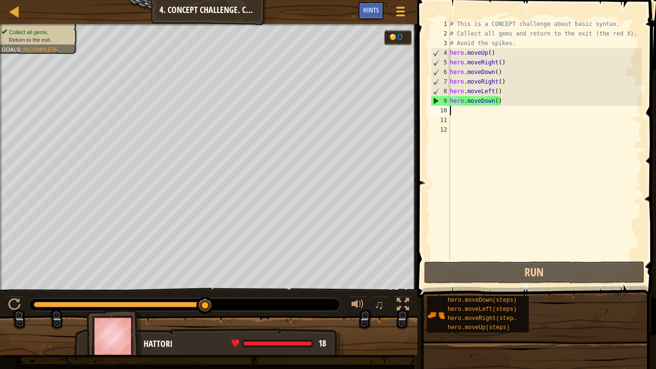
type textarea "h"
type textarea "j"
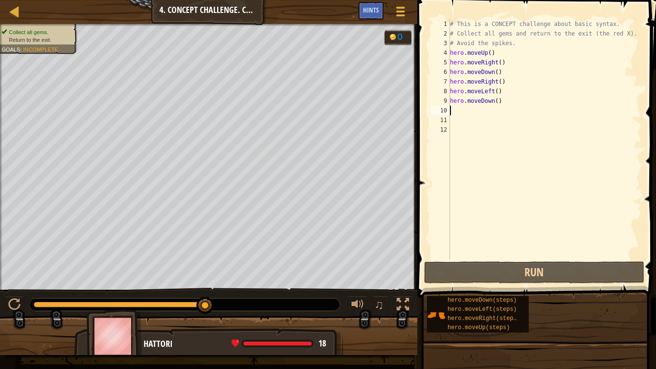
type textarea "m"
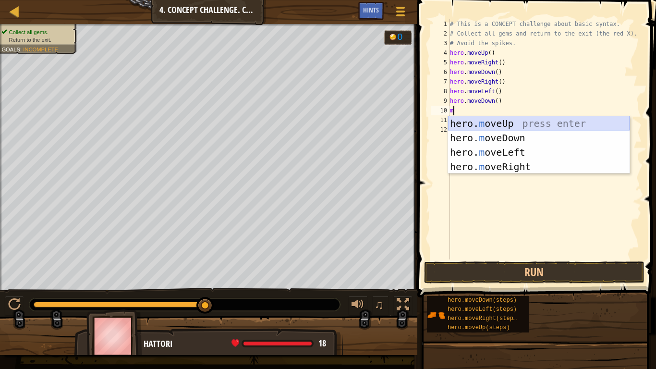
click at [464, 125] on div "hero. m oveUp press enter hero. m oveDown press enter hero. m oveLeft press ent…" at bounding box center [539, 159] width 182 height 86
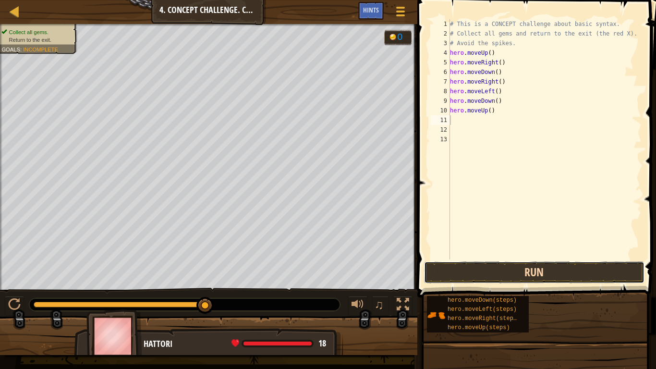
click at [462, 278] on button "Run" at bounding box center [534, 272] width 220 height 22
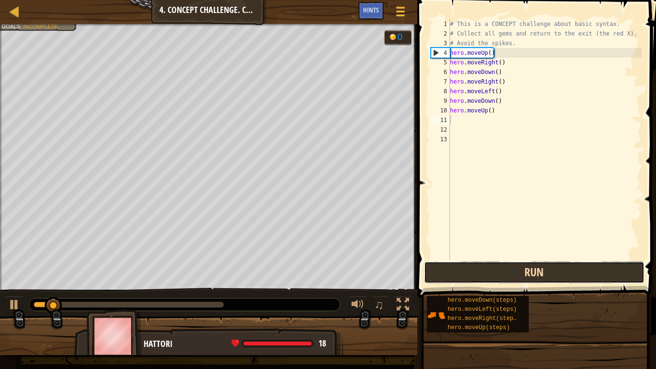
click at [464, 273] on button "Run" at bounding box center [534, 272] width 220 height 22
click at [464, 273] on button "Running" at bounding box center [534, 272] width 220 height 22
click at [463, 273] on button "Running" at bounding box center [534, 272] width 220 height 22
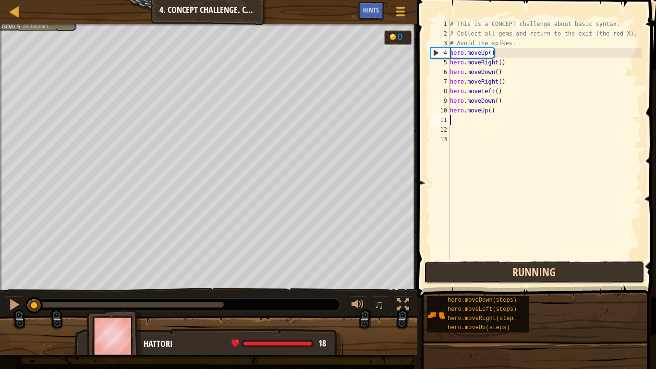
click at [463, 273] on button "Running" at bounding box center [534, 272] width 220 height 22
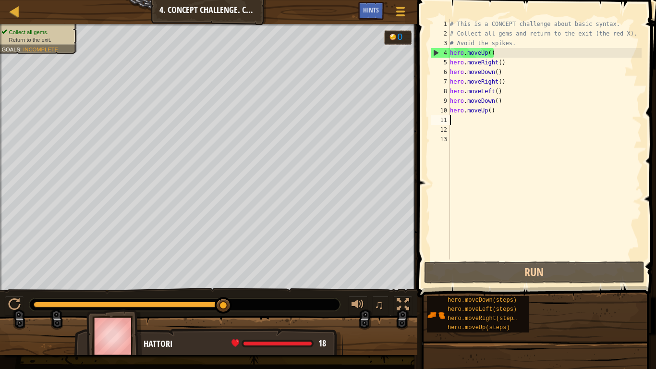
type textarea "m"
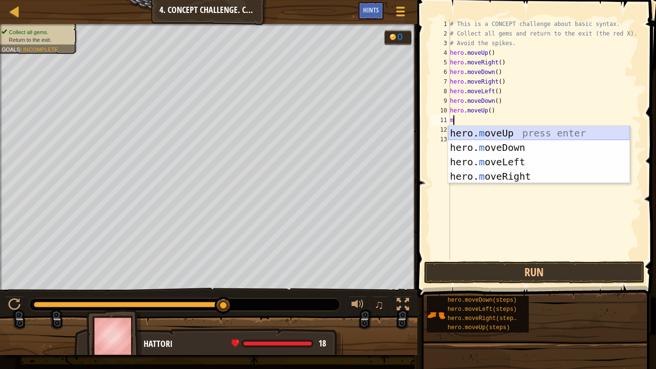
click at [519, 132] on div "hero. m oveUp press enter hero. m oveDown press enter hero. m oveLeft press ent…" at bounding box center [539, 169] width 182 height 86
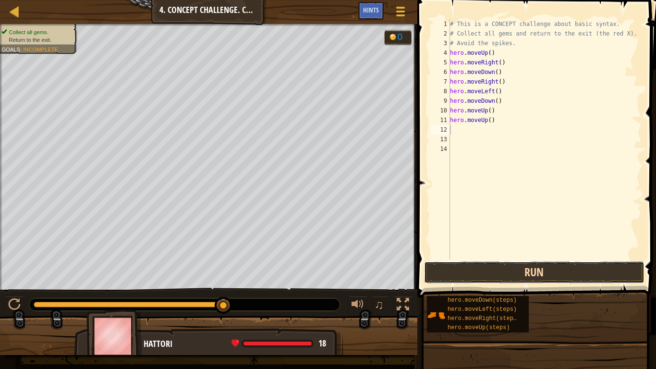
click at [468, 278] on button "Run" at bounding box center [534, 272] width 220 height 22
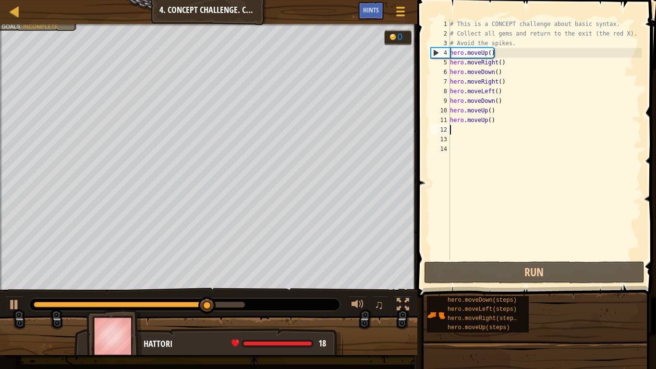
type textarea "m"
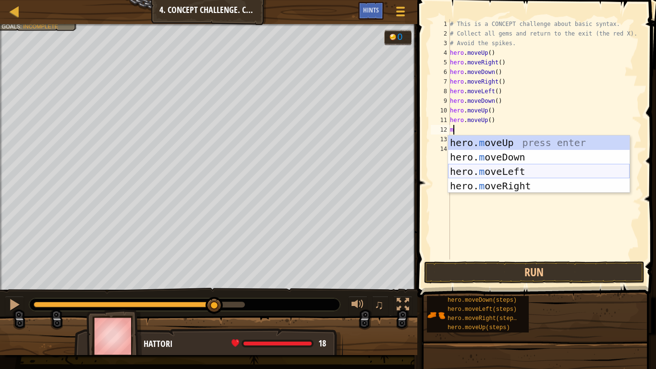
click at [503, 176] on div "hero. m oveUp press enter hero. m oveDown press enter hero. m oveLeft press ent…" at bounding box center [539, 178] width 182 height 86
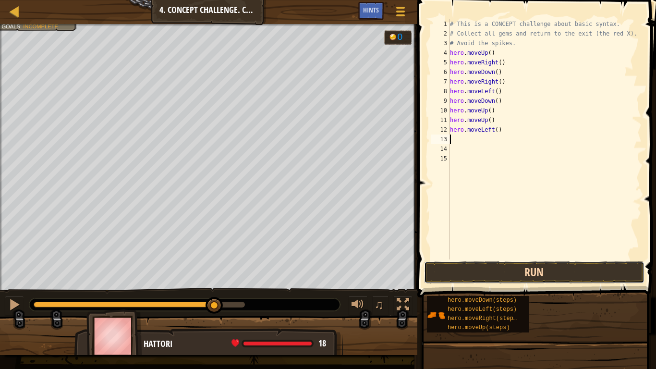
click at [536, 268] on button "Run" at bounding box center [534, 272] width 220 height 22
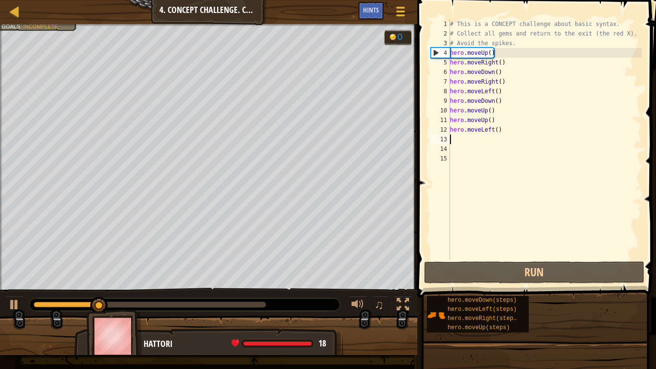
click at [460, 143] on div "# This is a CONCEPT challenge about basic syntax. # Collect all gems and return…" at bounding box center [545, 148] width 194 height 259
type textarea "m"
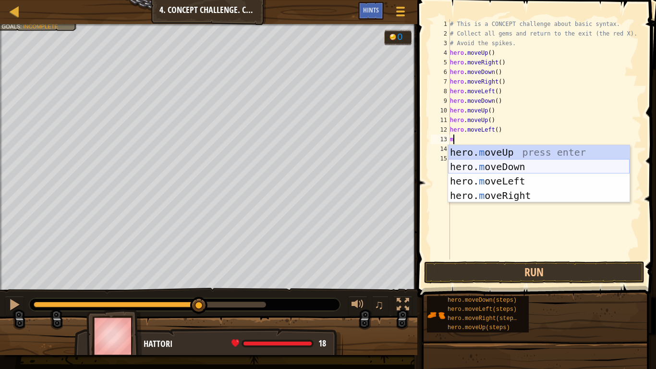
click at [503, 165] on div "hero. m oveUp press enter hero. m oveDown press enter hero. m oveLeft press ent…" at bounding box center [539, 188] width 182 height 86
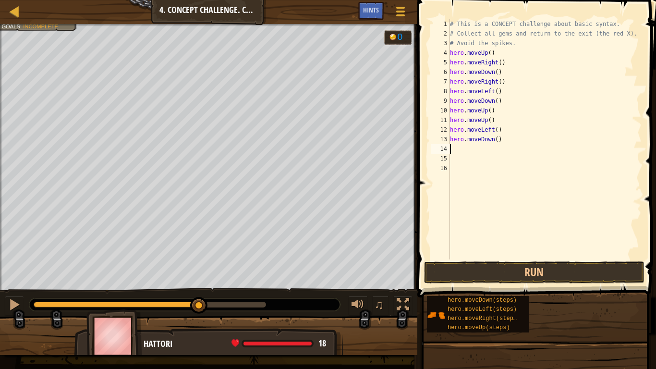
type textarea "m"
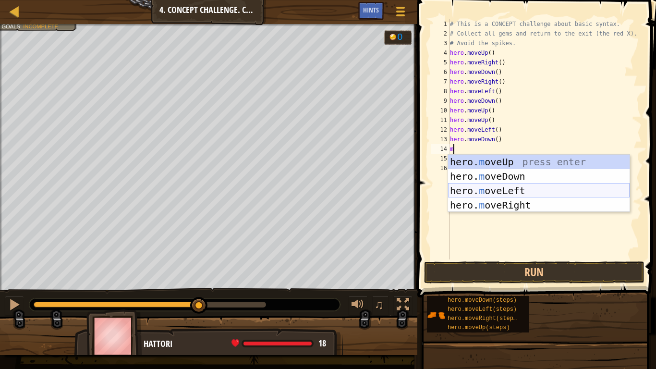
click at [504, 189] on div "hero. m oveUp press enter hero. m oveDown press enter hero. m oveLeft press ent…" at bounding box center [539, 198] width 182 height 86
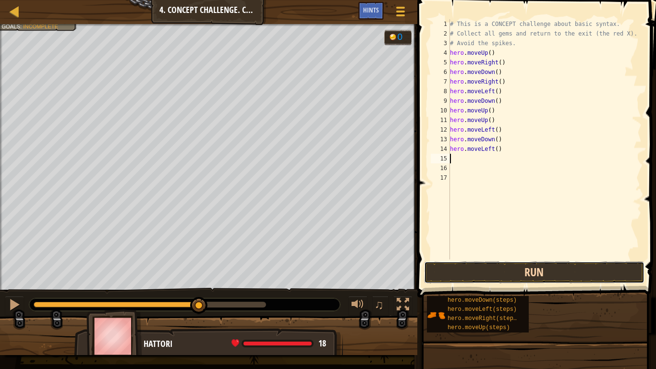
click at [529, 268] on button "Run" at bounding box center [534, 272] width 220 height 22
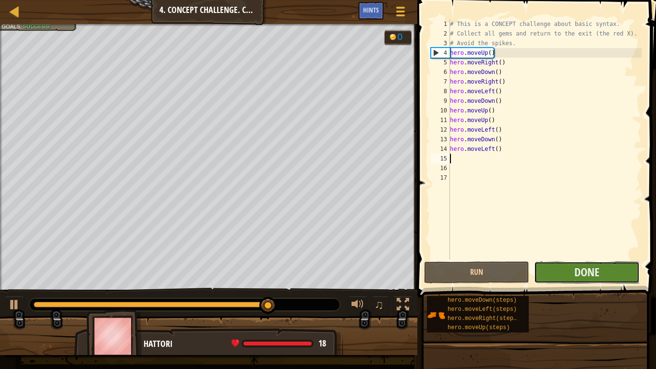
click at [603, 268] on button "Done" at bounding box center [586, 272] width 105 height 22
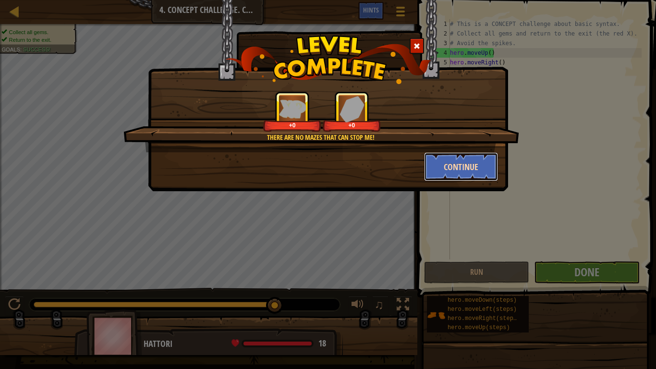
click at [442, 175] on button "Continue" at bounding box center [461, 166] width 74 height 29
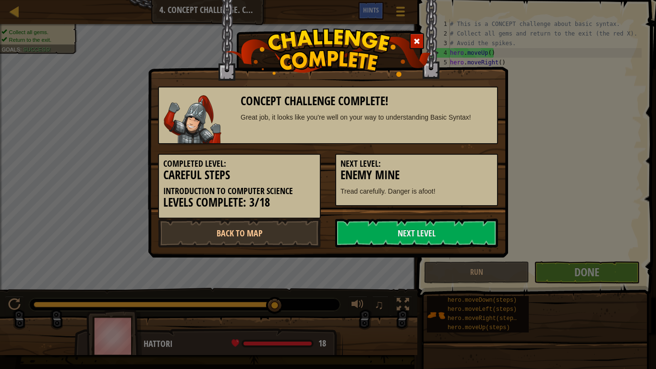
click at [435, 216] on div "Completed Level: Careful Steps Introduction to Computer Science Levels Complete…" at bounding box center [328, 181] width 354 height 74
click at [440, 229] on link "Next Level" at bounding box center [416, 233] width 163 height 29
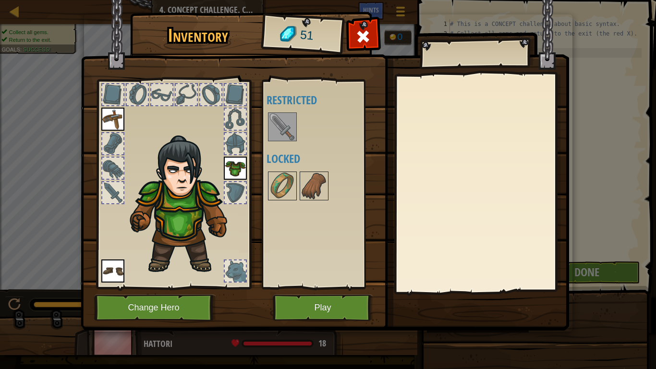
click at [280, 123] on img at bounding box center [282, 126] width 27 height 27
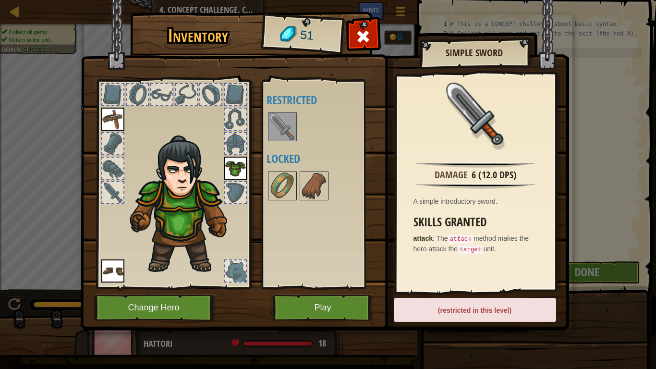
click at [280, 126] on img at bounding box center [282, 126] width 27 height 27
click at [292, 130] on img at bounding box center [282, 126] width 27 height 27
click at [470, 113] on img at bounding box center [475, 114] width 62 height 62
click at [282, 126] on img at bounding box center [282, 126] width 27 height 27
click at [301, 189] on img at bounding box center [314, 185] width 27 height 27
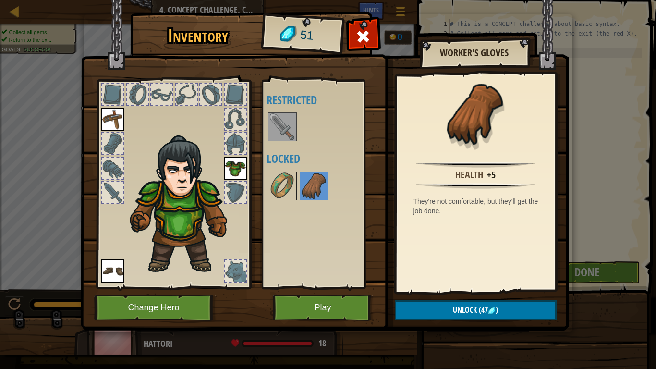
click at [263, 187] on div "Available Equip Equip Equip (double-click to equip) Restricted Locked" at bounding box center [321, 184] width 118 height 209
click at [271, 188] on img at bounding box center [282, 185] width 27 height 27
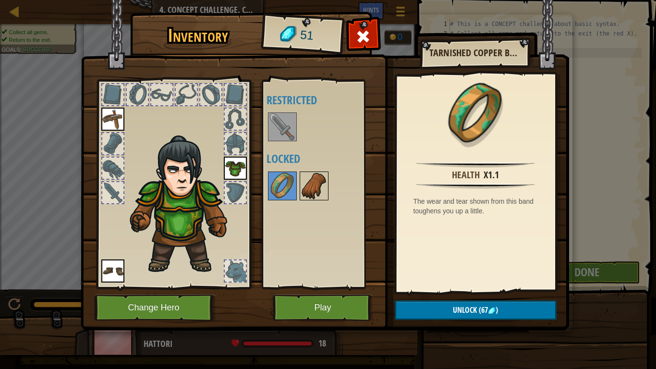
click at [312, 191] on img at bounding box center [314, 185] width 27 height 27
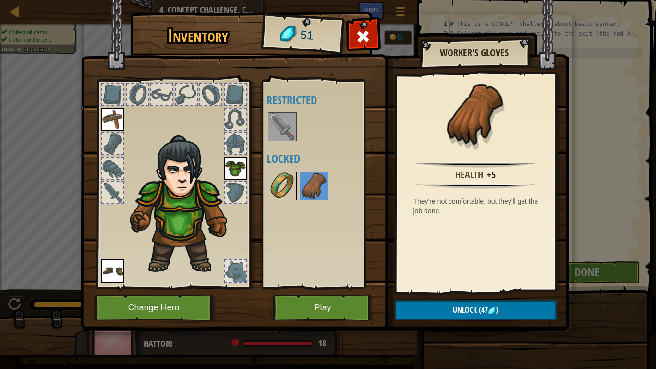
click at [281, 188] on img at bounding box center [282, 185] width 27 height 27
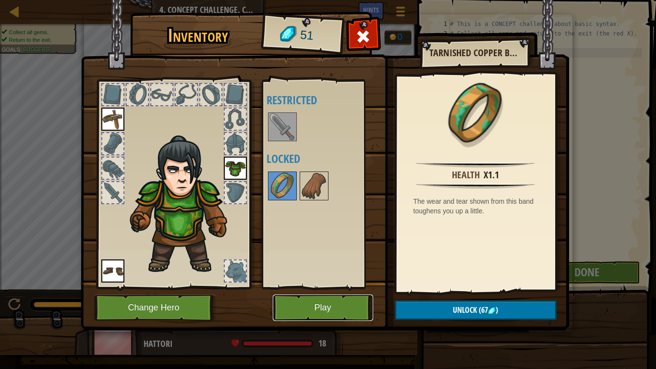
click at [350, 298] on button "Play" at bounding box center [323, 307] width 100 height 26
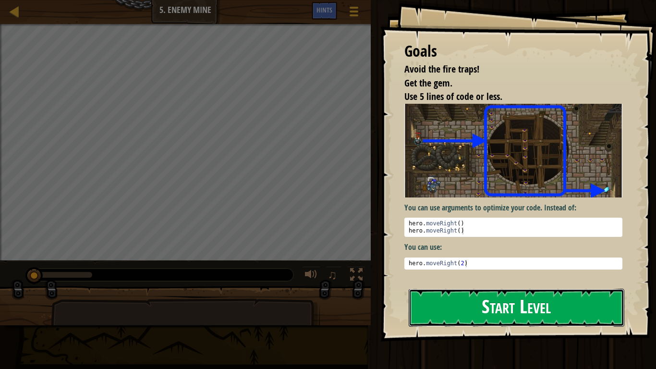
click at [471, 290] on button "Start Level" at bounding box center [517, 308] width 216 height 38
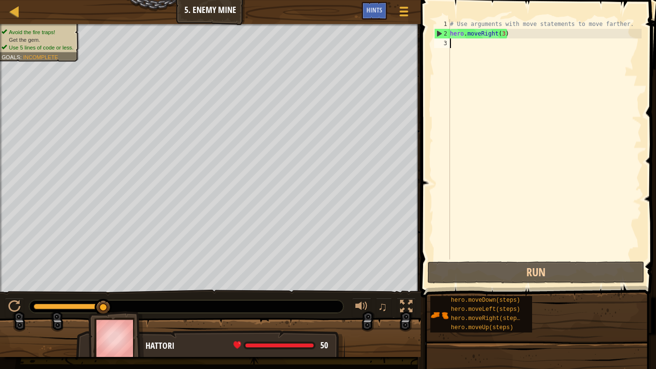
type textarea "m"
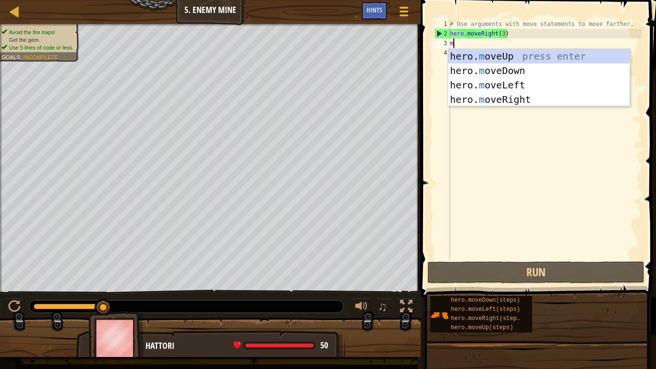
scroll to position [4, 0]
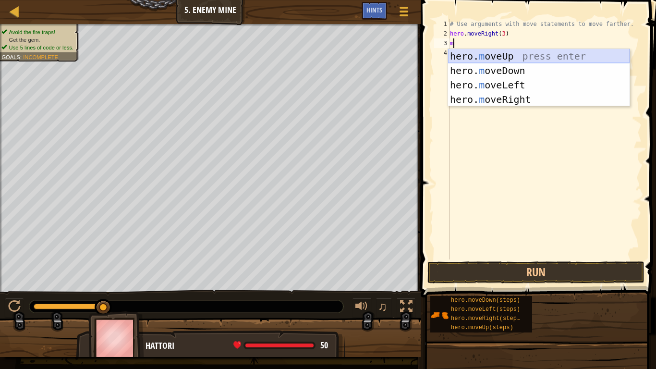
click at [478, 56] on div "hero. m oveUp press enter hero. m oveDown press enter hero. m oveLeft press ent…" at bounding box center [539, 92] width 182 height 86
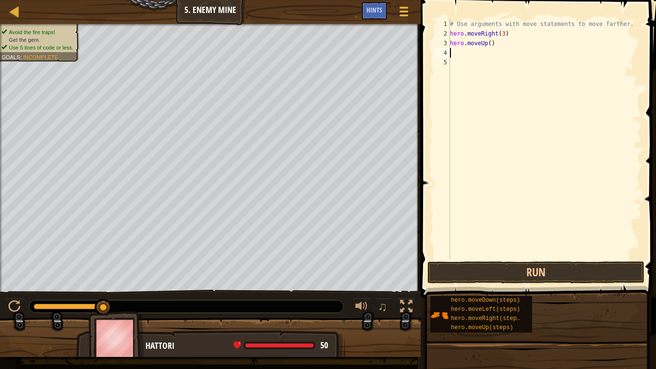
type textarea "n"
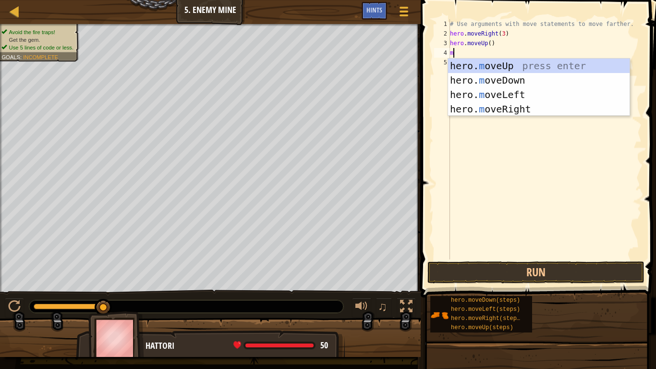
type textarea "m"
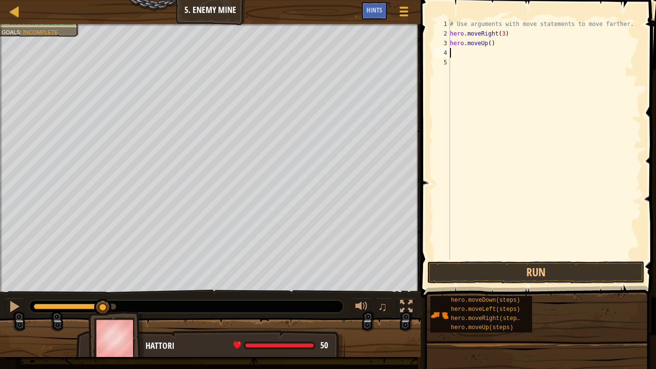
type textarea "m"
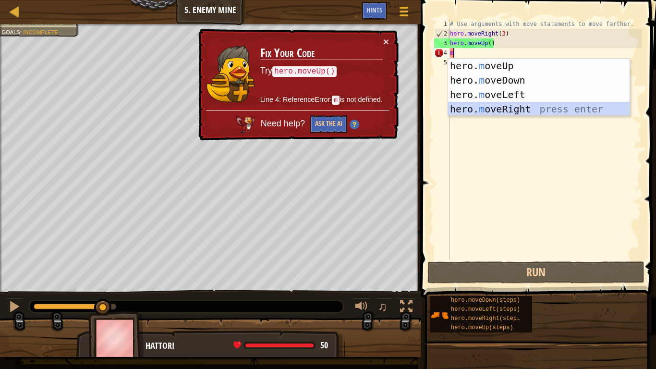
click at [508, 113] on div "hero. m oveUp press enter hero. m oveDown press enter hero. m oveLeft press ent…" at bounding box center [539, 102] width 182 height 86
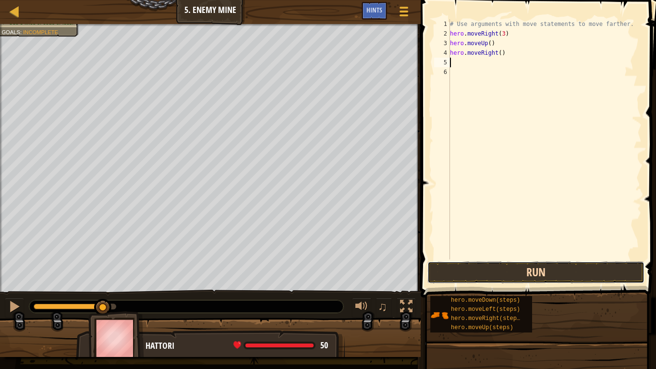
click at [530, 269] on button "Run" at bounding box center [535, 272] width 217 height 22
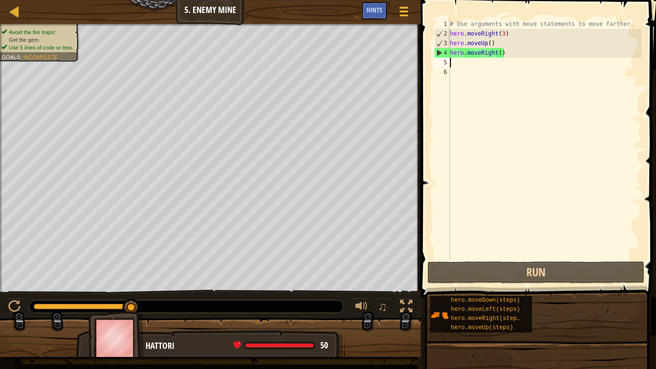
click at [463, 66] on div "# Use arguments with move statements to move farther. hero . moveRight ( 3 ) he…" at bounding box center [545, 148] width 194 height 259
type textarea "m"
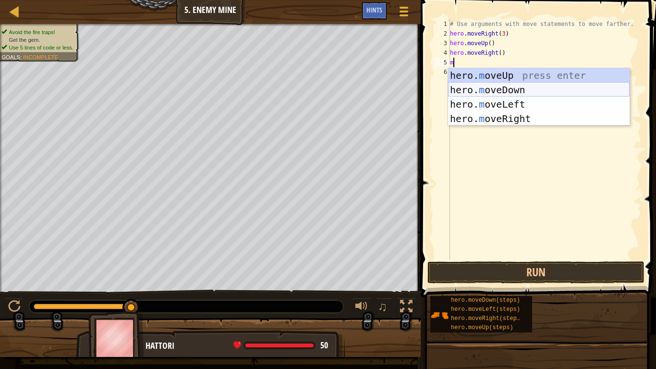
click at [510, 84] on div "hero. m oveUp press enter hero. m oveDown press enter hero. m oveLeft press ent…" at bounding box center [539, 111] width 182 height 86
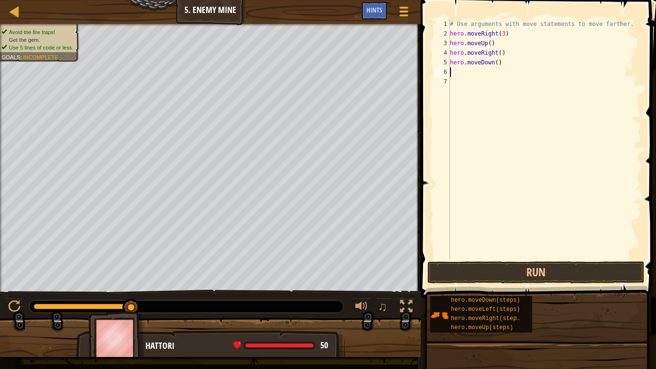
type textarea "m"
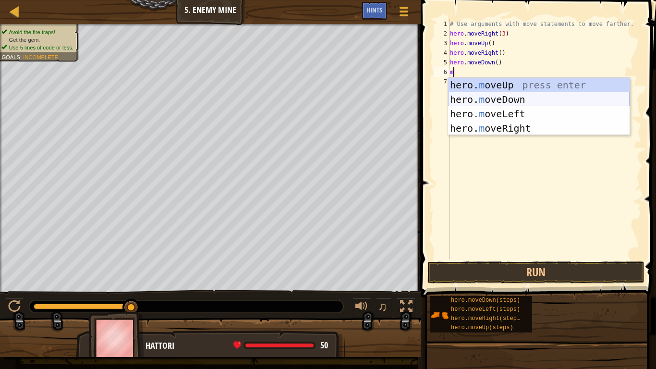
click at [491, 100] on div "hero. m oveUp press enter hero. m oveDown press enter hero. m oveLeft press ent…" at bounding box center [539, 121] width 182 height 86
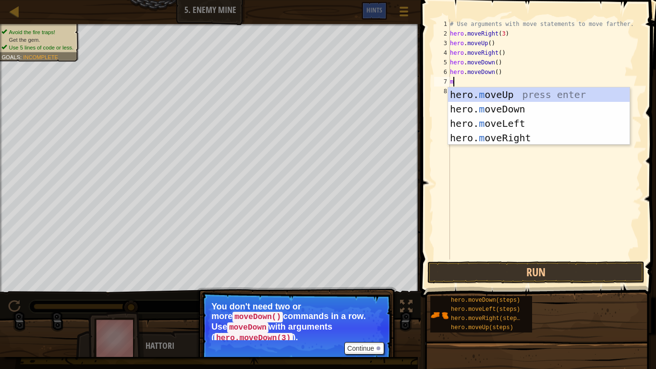
scroll to position [4, 0]
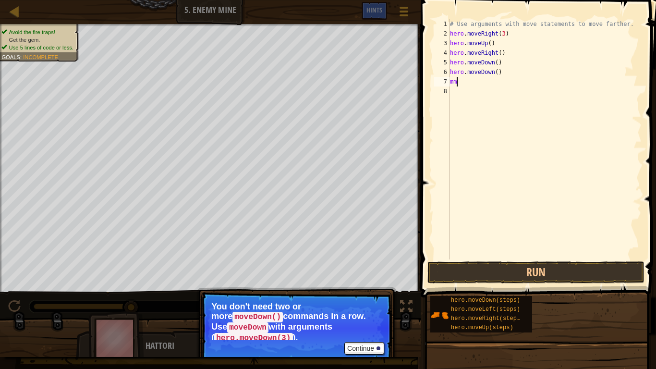
type textarea "m"
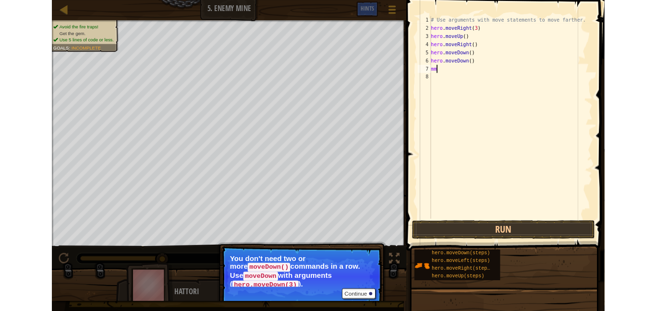
scroll to position [4, 0]
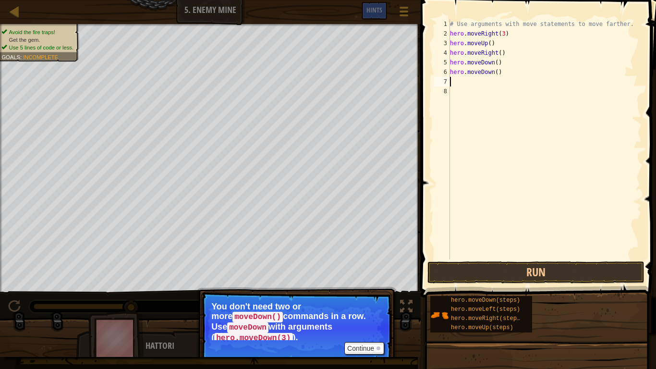
type textarea "h"
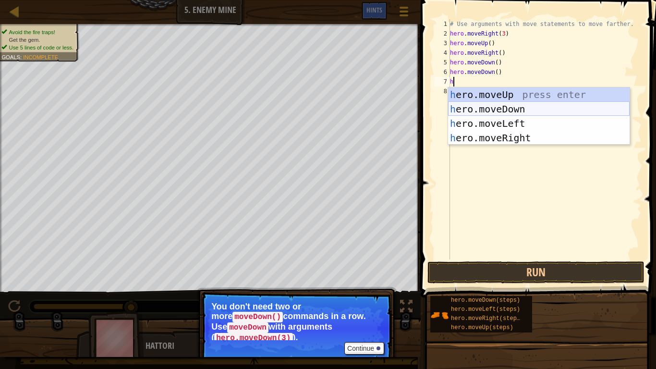
click at [539, 108] on div "h ero.moveUp press enter h ero.moveDown press enter h ero.moveLeft press enter …" at bounding box center [539, 130] width 182 height 86
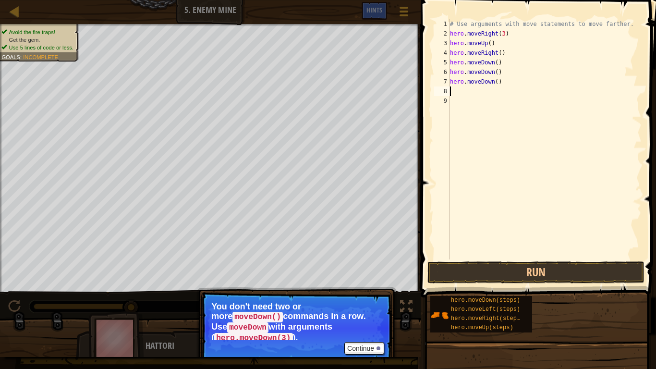
type textarea "m"
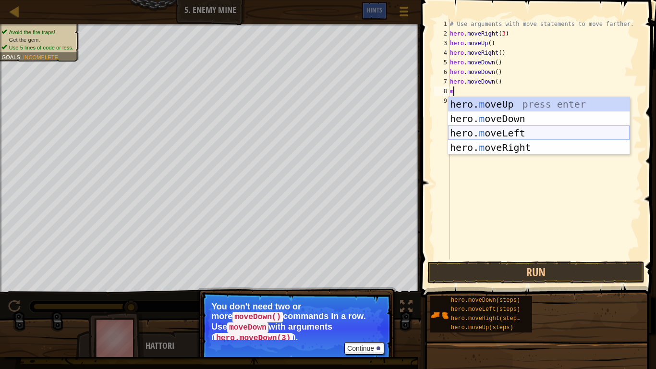
click at [524, 132] on div "hero. m oveUp press enter hero. m oveDown press enter hero. m oveLeft press ent…" at bounding box center [539, 140] width 182 height 86
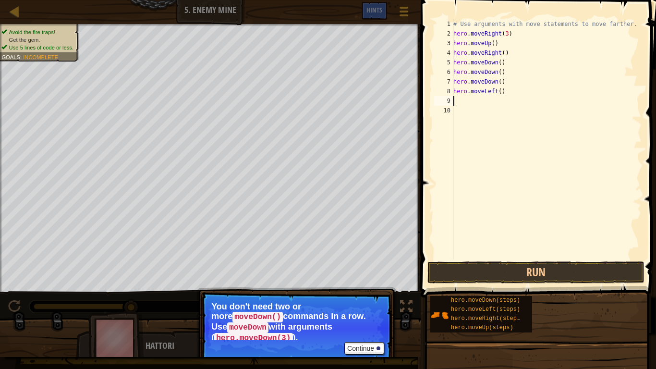
type textarea "m"
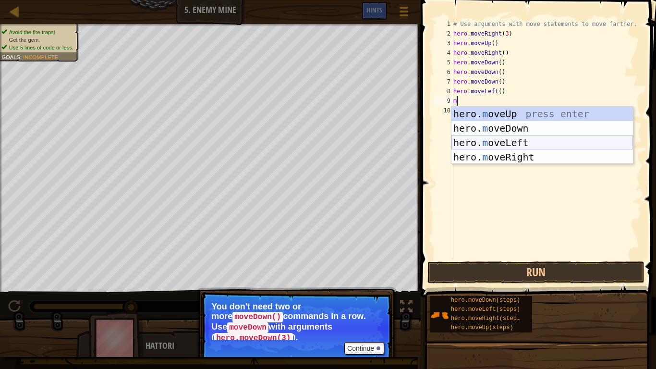
click at [519, 142] on div "hero. m oveUp press enter hero. m oveDown press enter hero. m oveLeft press ent…" at bounding box center [542, 150] width 182 height 86
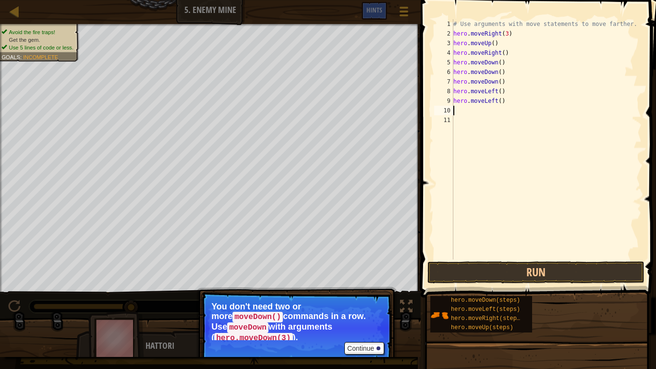
type textarea "m"
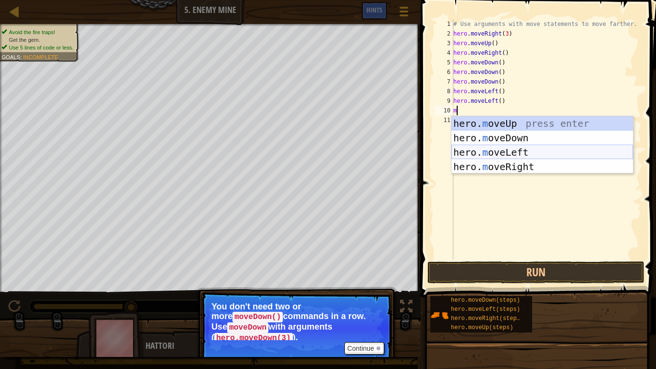
click at [517, 151] on div "hero. m oveUp press enter hero. m oveDown press enter hero. m oveLeft press ent…" at bounding box center [542, 159] width 182 height 86
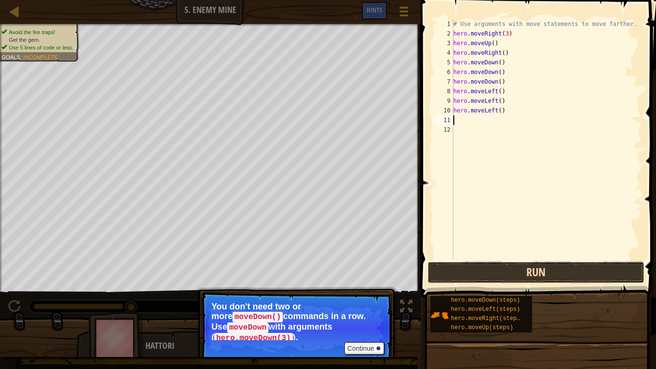
click at [541, 268] on button "Run" at bounding box center [535, 272] width 217 height 22
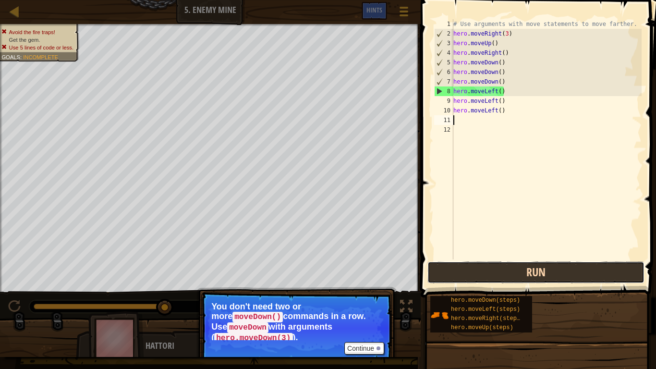
click at [444, 273] on button "Run" at bounding box center [535, 272] width 217 height 22
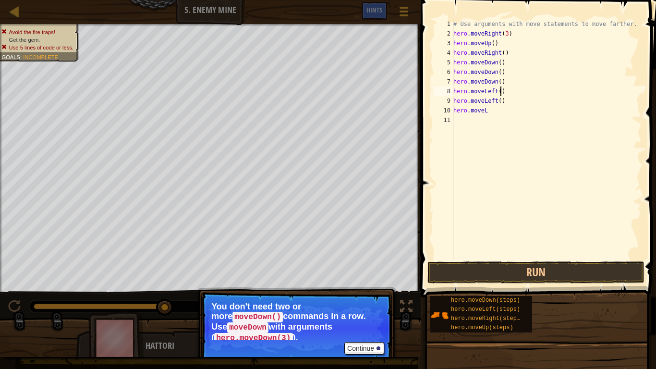
click at [501, 95] on div "# Use arguments with move statements to move farther. hero . moveRight ( 3 ) he…" at bounding box center [546, 148] width 190 height 259
type textarea "hero.m)"
